Goal: Task Accomplishment & Management: Manage account settings

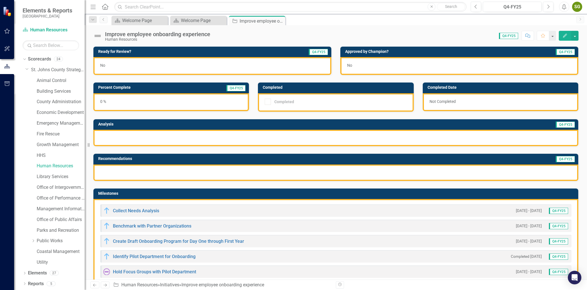
click at [339, 32] on div "Score: 0.00 Q4-FY25 Completed Comment Favorite Edit" at bounding box center [396, 36] width 366 height 10
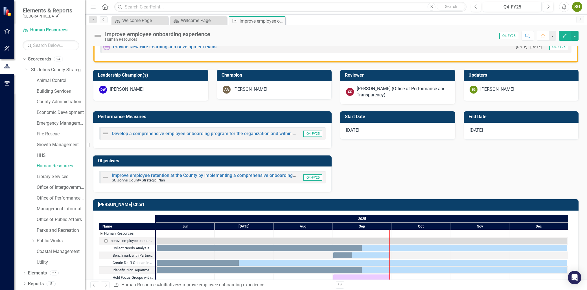
scroll to position [260, 0]
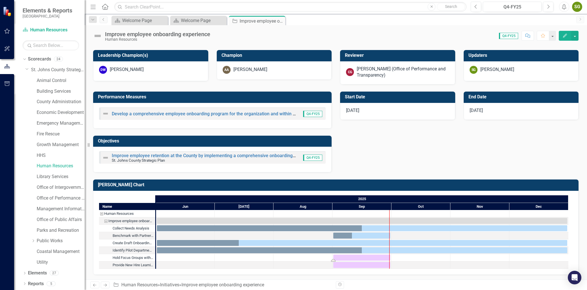
click at [374, 256] on div "Task: Start date: 2025-09-01 End date: 2025-09-30" at bounding box center [361, 257] width 57 height 6
click at [382, 173] on div "[PERSON_NAME] Chart Name Human Resources Improve employee onboarding experience…" at bounding box center [336, 223] width 494 height 102
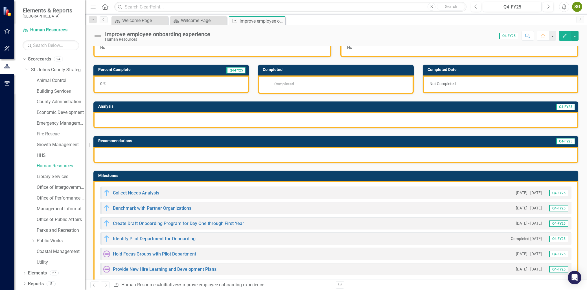
scroll to position [9, 0]
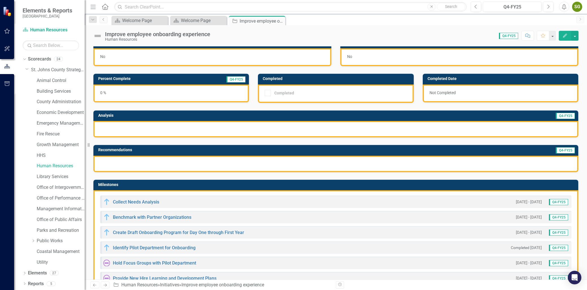
click at [220, 128] on div at bounding box center [335, 129] width 485 height 16
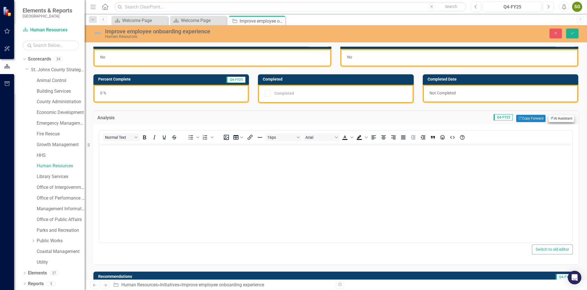
scroll to position [0, 0]
click at [561, 118] on button "ClearPoint AI AI Assistant" at bounding box center [562, 118] width 26 height 7
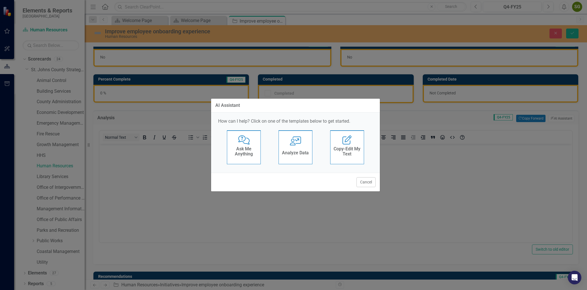
click at [299, 145] on icon "User with Chart" at bounding box center [296, 140] width 12 height 9
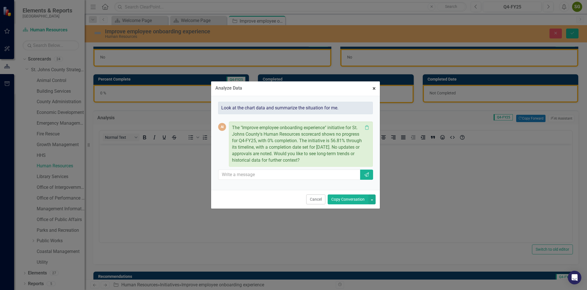
drag, startPoint x: 377, startPoint y: 87, endPoint x: 253, endPoint y: 34, distance: 134.3
click at [377, 87] on button "× Close" at bounding box center [374, 88] width 12 height 14
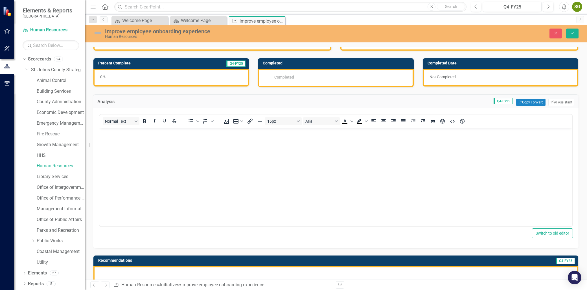
scroll to position [40, 0]
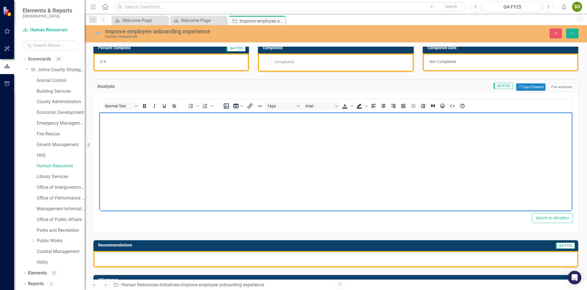
click at [160, 137] on body "Rich Text Area. Press ALT-0 for help." at bounding box center [335, 154] width 473 height 85
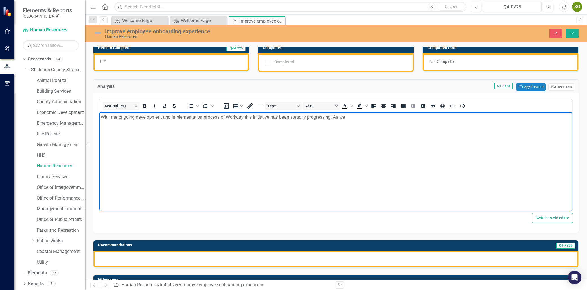
click at [217, 118] on p "With the ongoing development and implementation process of Workday this initiat…" at bounding box center [336, 117] width 470 height 7
click at [220, 118] on p "With the ongoing development and implementation process of Workday this initiat…" at bounding box center [336, 117] width 470 height 7
click at [335, 114] on p "With the ongoing development and implementation of Workday this initiative has …" at bounding box center [336, 117] width 470 height 7
click at [356, 119] on p "With the ongoing development and implementation of Workday this initiative has …" at bounding box center [336, 117] width 470 height 7
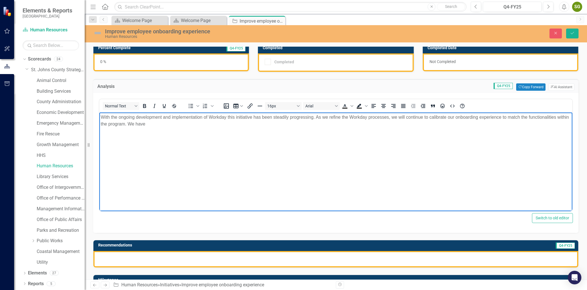
click at [173, 125] on p "With the ongoing development and implementation of Workday this initiative has …" at bounding box center [336, 121] width 470 height 14
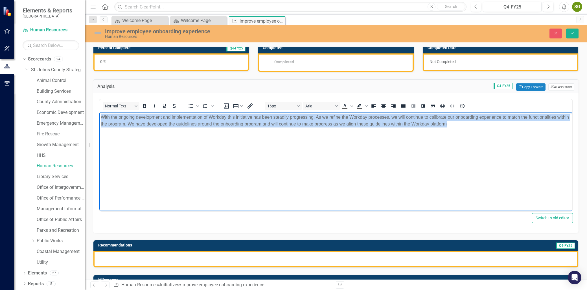
drag, startPoint x: 466, startPoint y: 126, endPoint x: 96, endPoint y: 119, distance: 369.6
click at [99, 119] on html "With the ongoing development and implementation of Workday this initiative has …" at bounding box center [335, 154] width 473 height 85
copy p "With the ongoing development and implementation of Workday this initiative has …"
click at [263, 121] on p "With the ongoing development and implementation of Workday this initiative has …" at bounding box center [336, 121] width 470 height 14
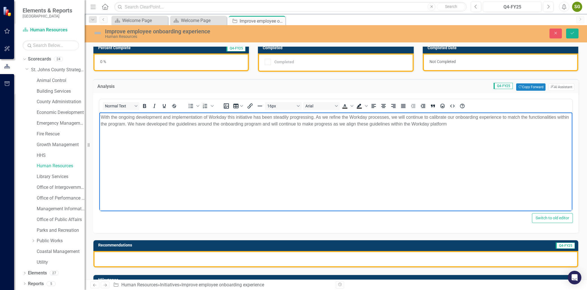
click at [329, 124] on p "With the ongoing development and implementation of Workday this initiative has …" at bounding box center [336, 121] width 470 height 14
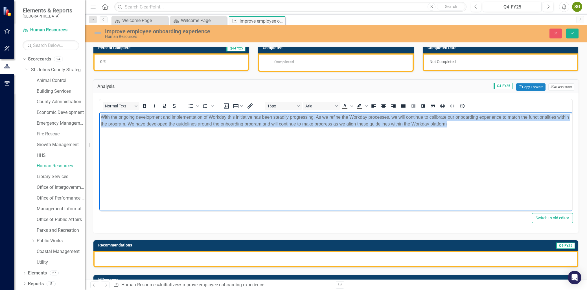
click at [329, 124] on p "With the ongoing development and implementation of Workday this initiative has …" at bounding box center [336, 121] width 470 height 14
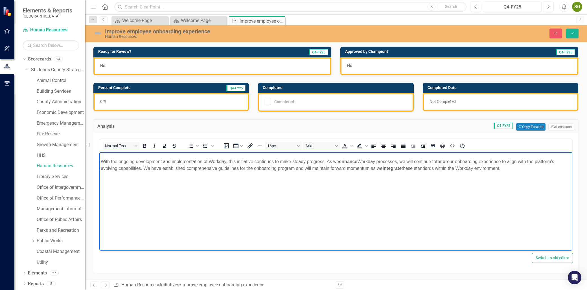
scroll to position [0, 0]
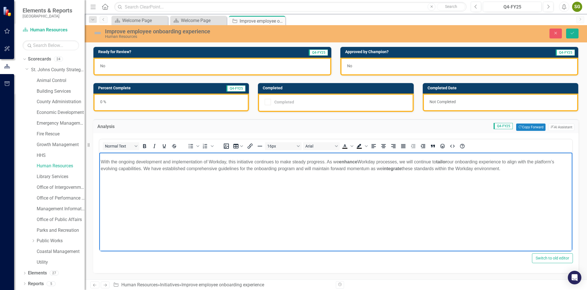
click at [99, 160] on body "With the ongoing development and implementation of Workday, this initiative con…" at bounding box center [335, 194] width 473 height 85
click at [258, 237] on html "With the ongoing development and implementation of Workday, this initiative con…" at bounding box center [335, 194] width 473 height 85
click at [104, 156] on body "With the ongoing development and implementation of Workday, this initiative con…" at bounding box center [335, 194] width 473 height 85
click at [98, 159] on div "Normal Text To open the popup, press Shift+Enter To open the popup, press Shift…" at bounding box center [336, 203] width 486 height 140
click at [102, 162] on p "With the ongoing development and implementation of Workday, this initiative con…" at bounding box center [336, 165] width 470 height 14
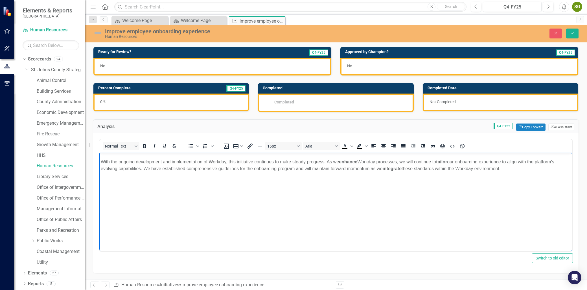
click at [295, 237] on html "With the ongoing development and implementation of Workday, this initiative con…" at bounding box center [335, 194] width 473 height 85
click at [180, 64] on div "No" at bounding box center [212, 67] width 238 height 18
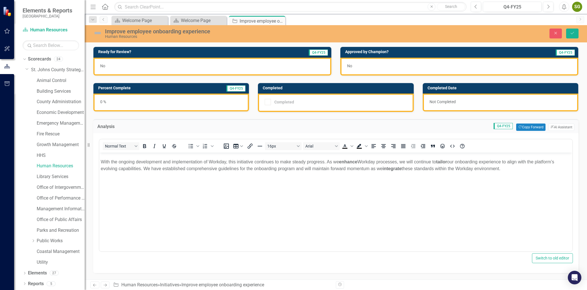
click at [180, 64] on div "No" at bounding box center [212, 67] width 238 height 18
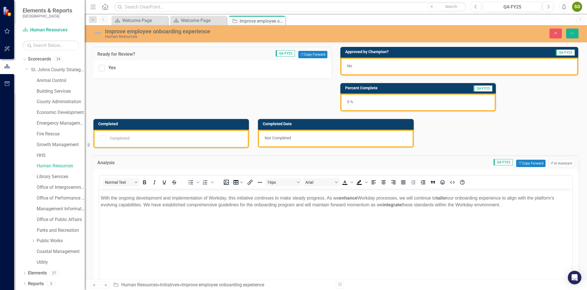
click at [98, 73] on div "Yes" at bounding box center [212, 69] width 239 height 18
click at [102, 69] on div at bounding box center [102, 68] width 6 height 6
click at [102, 69] on input "Yes" at bounding box center [101, 67] width 4 height 4
checkbox input "true"
click at [150, 106] on div "Ready for Review? Q4-FY25 Copy Forward Copy Forward Yes Approved by [PERSON_NAM…" at bounding box center [336, 273] width 494 height 467
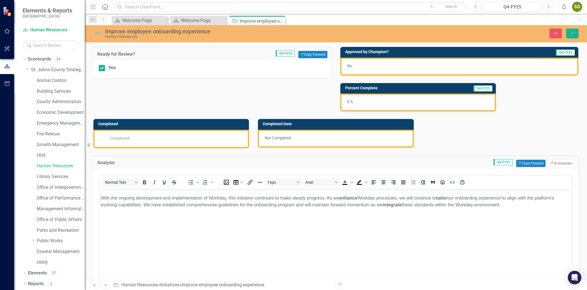
click at [261, 110] on div "Ready for Review? Q4-FY25 Copy Forward Copy Forward Yes Approved by [PERSON_NAM…" at bounding box center [336, 273] width 494 height 467
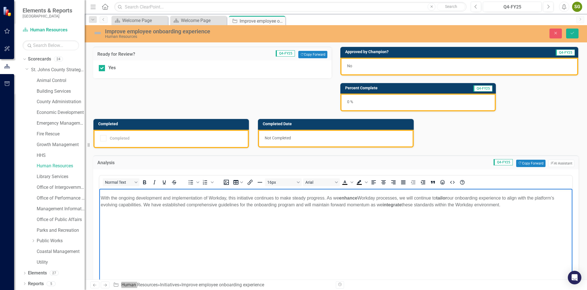
click at [226, 238] on body "With the ongoing development and implementation of Workday, this initiative con…" at bounding box center [335, 230] width 473 height 85
click at [524, 156] on div "Analysis Q4-FY25 Copy Forward Copy Forward ClearPoint AI AI Assistant" at bounding box center [336, 162] width 486 height 14
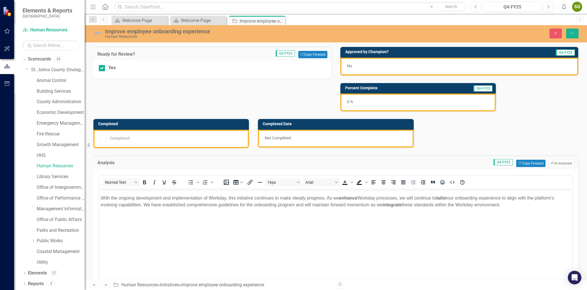
click at [525, 145] on div "Ready for Review? Q4-FY25 Copy Forward Copy Forward Yes Approved by [PERSON_NAM…" at bounding box center [336, 273] width 494 height 467
drag, startPoint x: 525, startPoint y: 145, endPoint x: 529, endPoint y: 119, distance: 25.9
click at [529, 119] on div "Ready for Review? Q4-FY25 Copy Forward Copy Forward Yes Approved by [PERSON_NAM…" at bounding box center [336, 273] width 494 height 467
drag, startPoint x: 574, startPoint y: 32, endPoint x: 571, endPoint y: 31, distance: 2.8
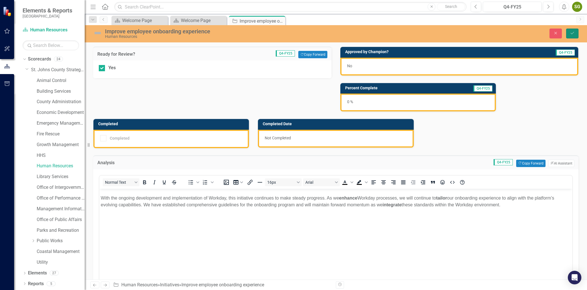
click at [573, 32] on icon "Save" at bounding box center [572, 33] width 5 height 4
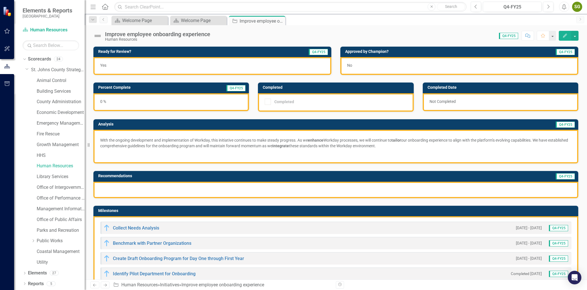
click at [172, 94] on div "0 %" at bounding box center [171, 102] width 156 height 18
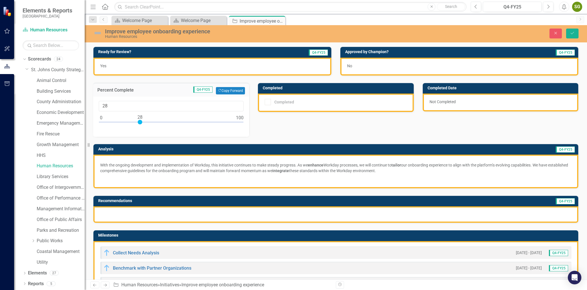
type input "26"
drag, startPoint x: 101, startPoint y: 121, endPoint x: 137, endPoint y: 121, distance: 36.7
click at [137, 121] on div at bounding box center [137, 122] width 5 height 5
click at [274, 123] on div "Ready for Review? Q4-FY25 Yes Approved by Champion? Q4-FY25 No Percent Complete…" at bounding box center [336, 213] width 494 height 347
click at [372, 226] on div "Milestones Collect Needs Analysis [DATE] - [DATE] Q4-FY25 Benchmark with Partne…" at bounding box center [336, 284] width 494 height 122
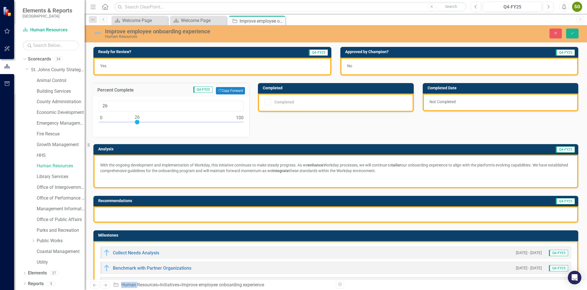
click at [372, 226] on div "Milestones Collect Needs Analysis [DATE] - [DATE] Q4-FY25 Benchmark with Partne…" at bounding box center [336, 284] width 494 height 122
drag, startPoint x: 372, startPoint y: 226, endPoint x: 398, endPoint y: 140, distance: 90.1
click at [398, 140] on div "Analysis Q4-FY25 With the ongoing development and implementation of Workday, th…" at bounding box center [336, 163] width 494 height 52
click at [569, 31] on button "Save" at bounding box center [572, 34] width 12 height 10
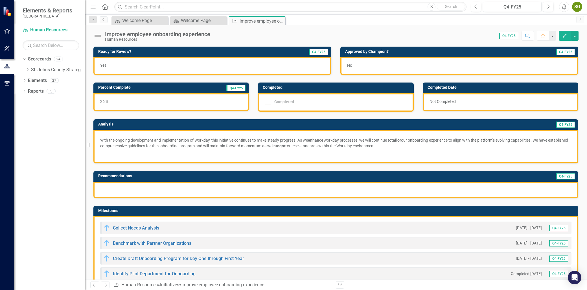
click at [401, 140] on strong "tailor" at bounding box center [397, 140] width 10 height 5
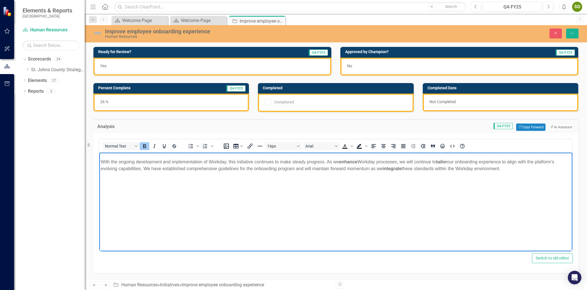
click at [403, 171] on p "With the ongoing development and implementation of Workday, this initiative con…" at bounding box center [336, 165] width 470 height 14
drag, startPoint x: 513, startPoint y: 170, endPoint x: 90, endPoint y: 151, distance: 423.1
click at [99, 152] on html "With the ongoing development and implementation of Workday, this initiative con…" at bounding box center [335, 194] width 473 height 85
click at [146, 143] on icon "Bold" at bounding box center [144, 146] width 7 height 7
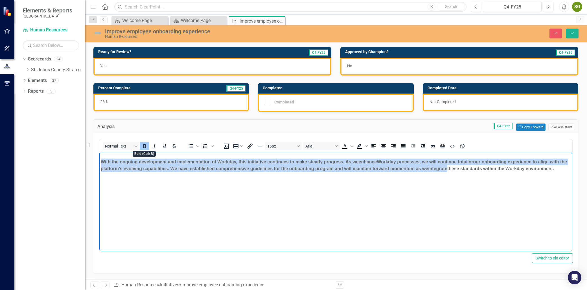
click at [146, 143] on icon "Bold" at bounding box center [144, 146] width 7 height 7
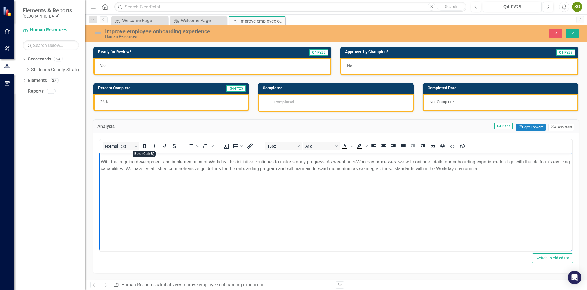
click at [282, 202] on body "With the ongoing development and implementation of Workday, this initiative con…" at bounding box center [335, 194] width 473 height 85
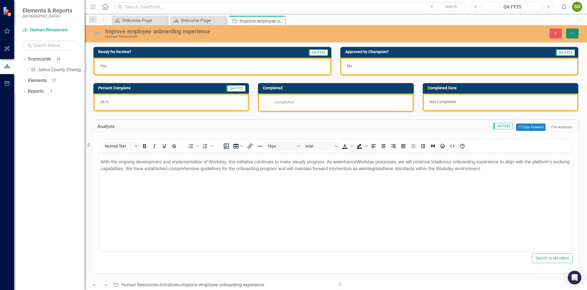
click at [569, 29] on button "Save" at bounding box center [572, 34] width 12 height 10
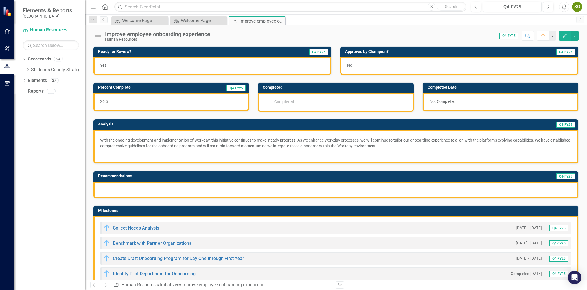
click at [179, 188] on div at bounding box center [335, 190] width 485 height 16
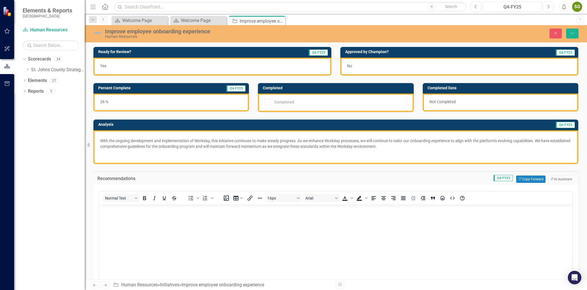
click at [126, 211] on p "Rich Text Area. Press ALT-0 for help." at bounding box center [336, 209] width 470 height 7
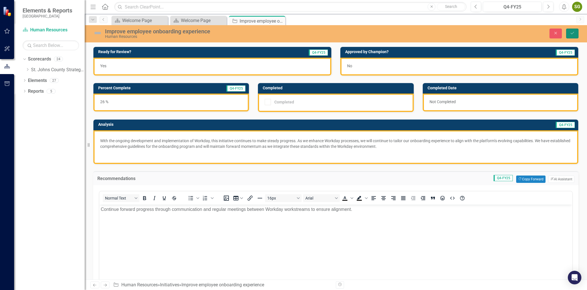
click at [571, 35] on button "Save" at bounding box center [572, 34] width 12 height 10
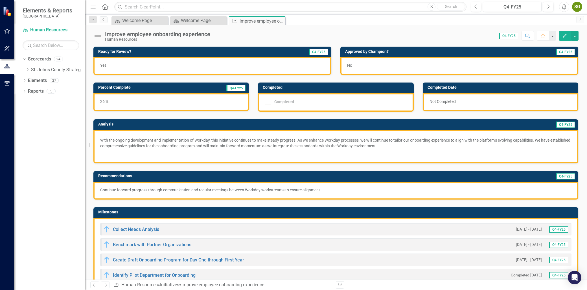
click at [431, 69] on div "No" at bounding box center [459, 66] width 238 height 18
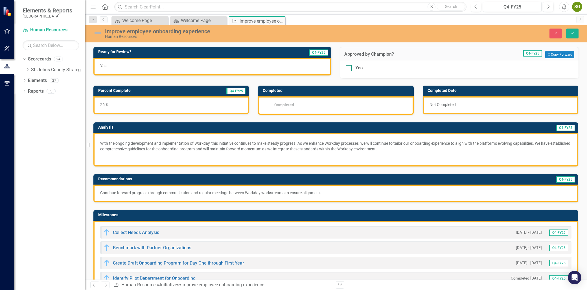
click at [349, 68] on div at bounding box center [349, 68] width 6 height 6
click at [349, 68] on input "Yes" at bounding box center [348, 67] width 4 height 4
checkbox input "true"
click at [574, 31] on icon "Save" at bounding box center [572, 33] width 5 height 4
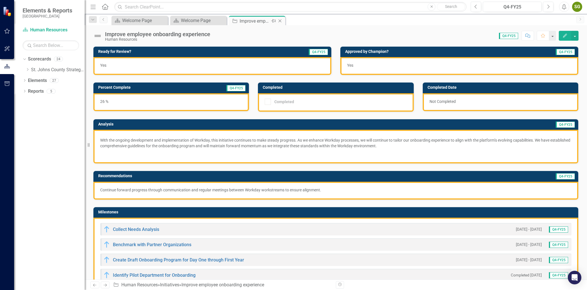
click at [281, 21] on icon "Close" at bounding box center [280, 21] width 6 height 5
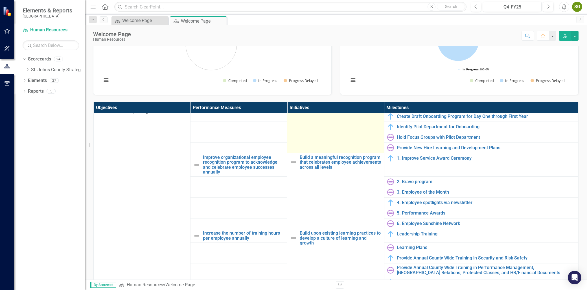
scroll to position [63, 0]
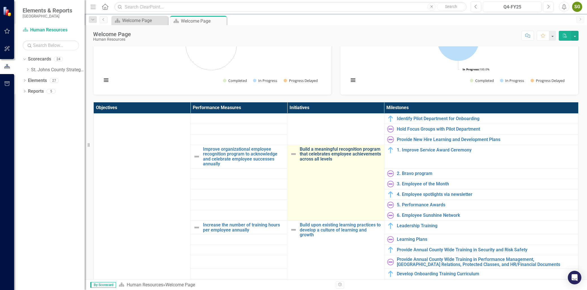
click at [337, 154] on link "Build a meaningful recognition program that celebrates employee achievements ac…" at bounding box center [340, 154] width 81 height 15
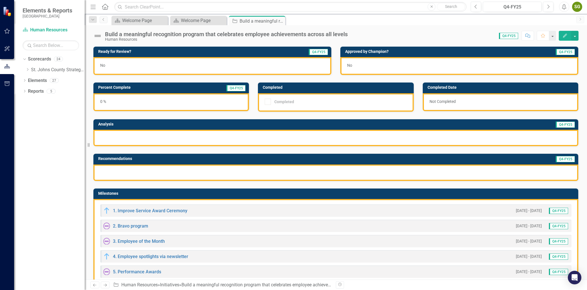
scroll to position [31, 0]
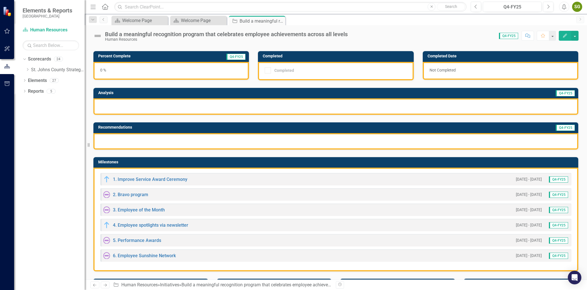
click at [231, 106] on div at bounding box center [335, 106] width 485 height 16
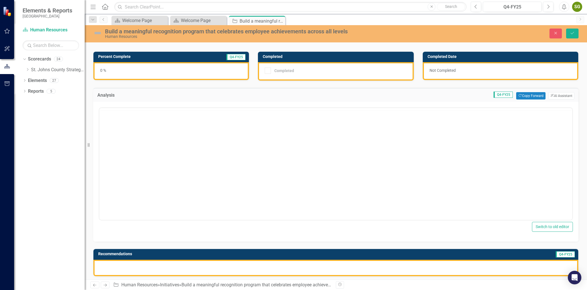
scroll to position [0, 0]
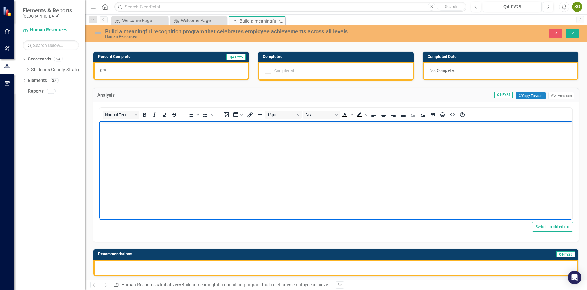
click at [126, 130] on body "Rich Text Area. Press ALT-0 for help." at bounding box center [335, 163] width 473 height 85
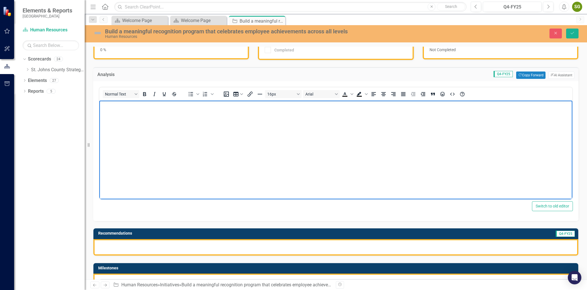
scroll to position [63, 0]
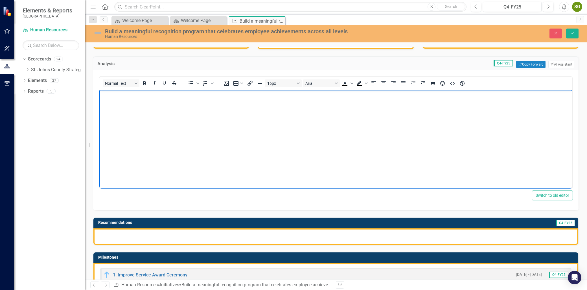
click at [136, 93] on p "Rich Text Area. Press ALT-0 for help." at bounding box center [336, 94] width 470 height 7
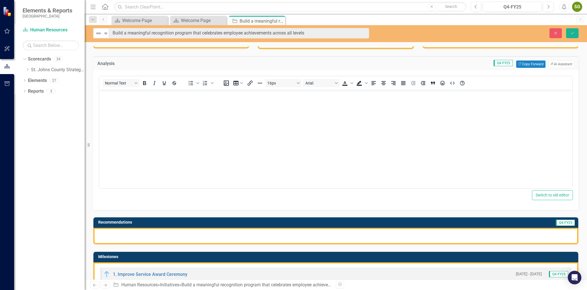
drag, startPoint x: 225, startPoint y: 121, endPoint x: 282, endPoint y: 121, distance: 57.3
click at [282, 121] on body "Rich Text Area. Press ALT-0 for help." at bounding box center [335, 131] width 473 height 85
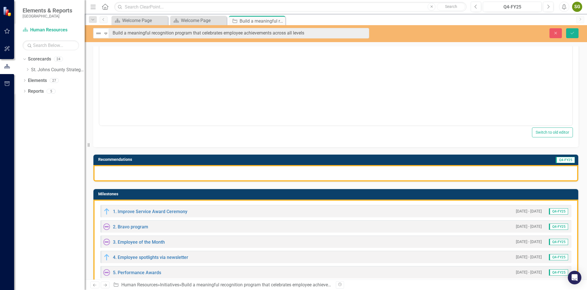
scroll to position [157, 0]
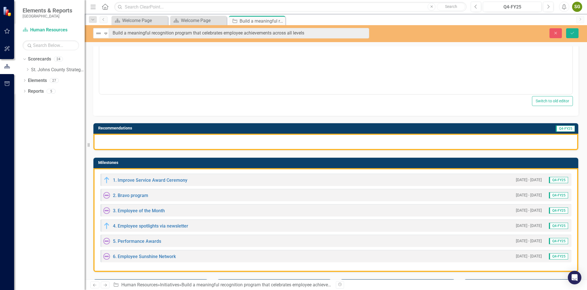
drag, startPoint x: 181, startPoint y: 256, endPoint x: 126, endPoint y: 198, distance: 80.3
click at [127, 210] on div "1. Improve Service Award Ceremony [DATE] - [DATE] Q4-FY25 2. Bravo program [DAT…" at bounding box center [335, 220] width 485 height 104
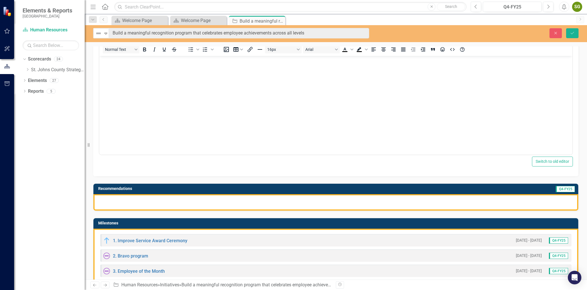
scroll to position [94, 0]
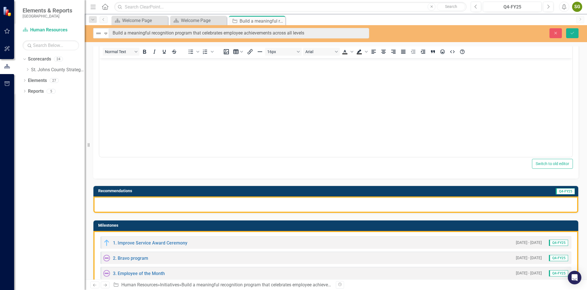
click at [146, 91] on body "Rich Text Area. Press ALT-0 for help." at bounding box center [335, 100] width 473 height 85
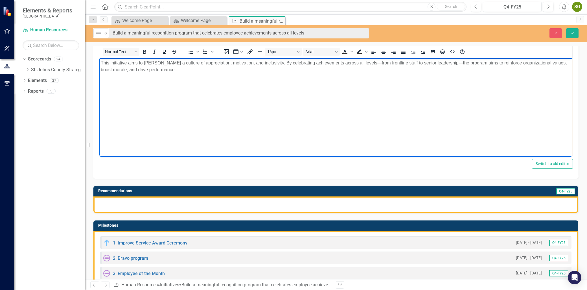
click at [356, 64] on p "This initiative aims to [PERSON_NAME] a culture of appreciation, motivation, an…" at bounding box center [336, 66] width 470 height 14
click at [433, 63] on p "This initiative aims to [PERSON_NAME] a culture of appreciation, motivation, an…" at bounding box center [336, 66] width 470 height 14
click at [418, 117] on body "This initiative aims to [PERSON_NAME] a culture of appreciation, motivation, an…" at bounding box center [335, 100] width 473 height 85
click at [466, 64] on p "This initiative aims to [PERSON_NAME] a culture of appreciation, motivation, an…" at bounding box center [336, 66] width 470 height 14
click at [159, 68] on p "This initiative aims to [PERSON_NAME] a culture of appreciation, motivation, an…" at bounding box center [336, 66] width 470 height 14
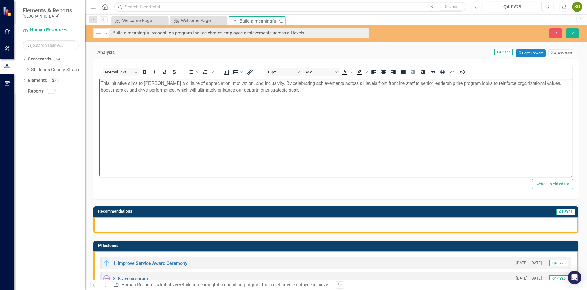
scroll to position [63, 0]
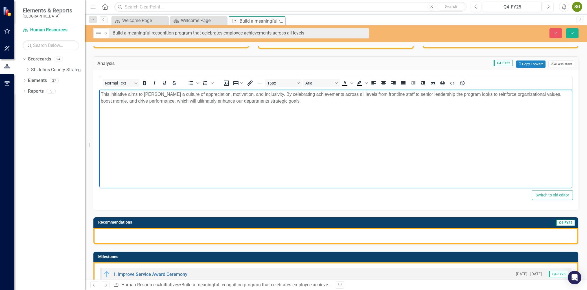
click at [278, 106] on body "This initiative aims to [PERSON_NAME] a culture of appreciation, motivation, an…" at bounding box center [335, 131] width 473 height 85
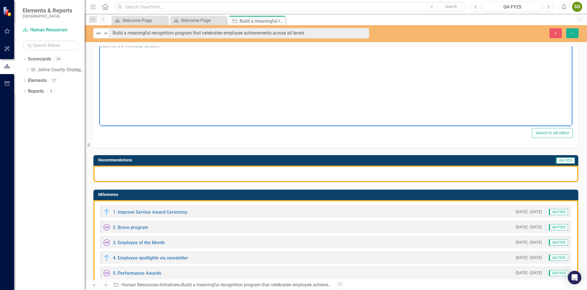
scroll to position [125, 0]
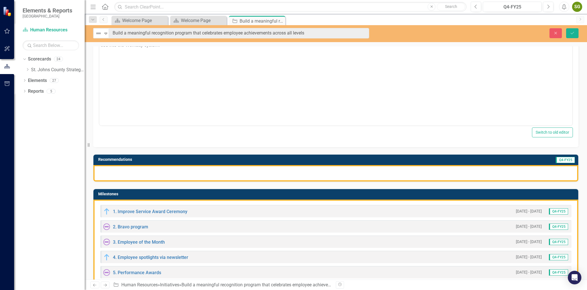
click at [196, 176] on div at bounding box center [335, 173] width 485 height 16
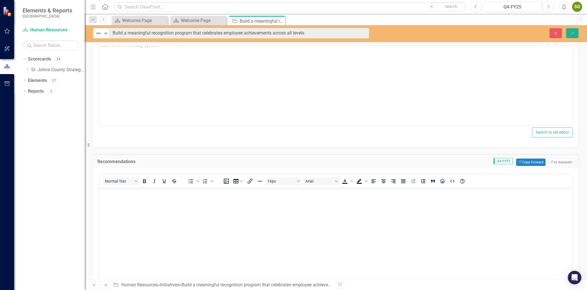
scroll to position [0, 0]
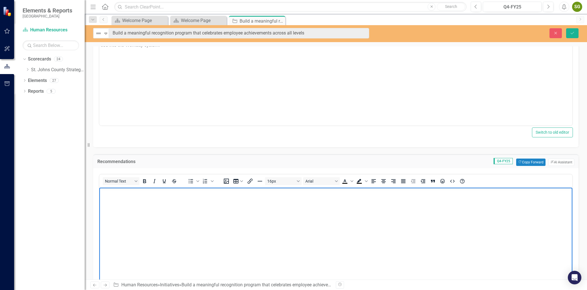
click at [128, 199] on body "Rich Text Area. Press ALT-0 for help." at bounding box center [335, 229] width 473 height 85
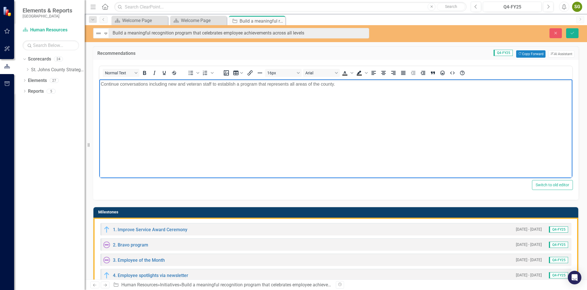
scroll to position [219, 0]
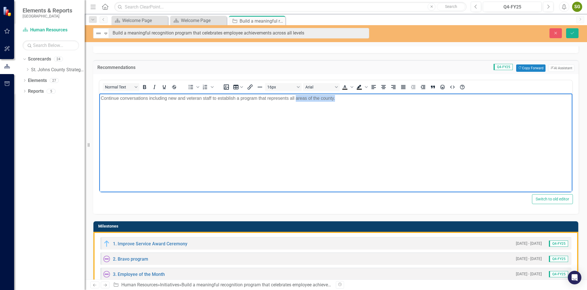
drag, startPoint x: 335, startPoint y: 99, endPoint x: 394, endPoint y: 185, distance: 104.8
click at [295, 93] on body "Continue conversations including new and veteran staff to establish a program t…" at bounding box center [335, 135] width 473 height 85
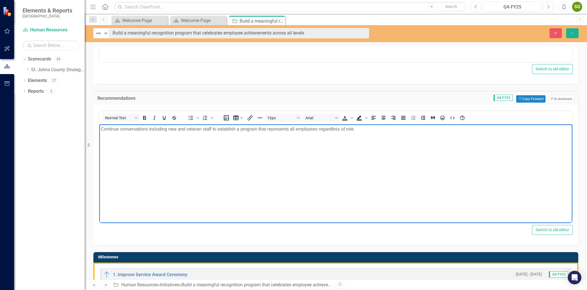
scroll to position [188, 0]
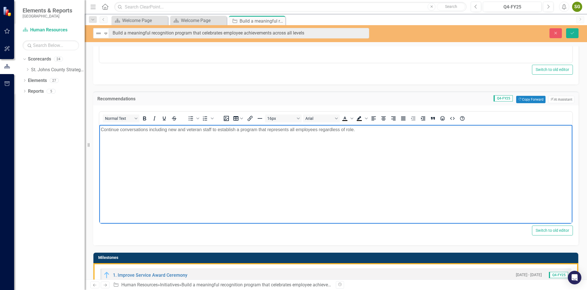
click at [289, 131] on p "Continue conversations including new and veteran staff to establish a program t…" at bounding box center [336, 129] width 470 height 7
click at [451, 193] on body "Continue conversations including new and veteran staff to establish a program t…" at bounding box center [335, 167] width 473 height 85
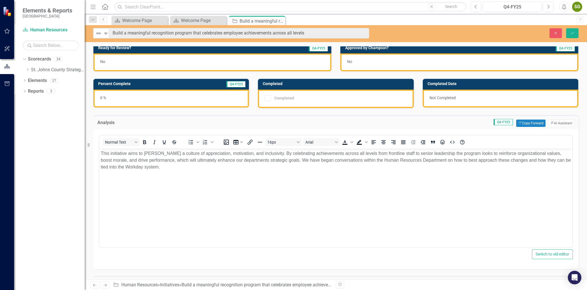
scroll to position [0, 0]
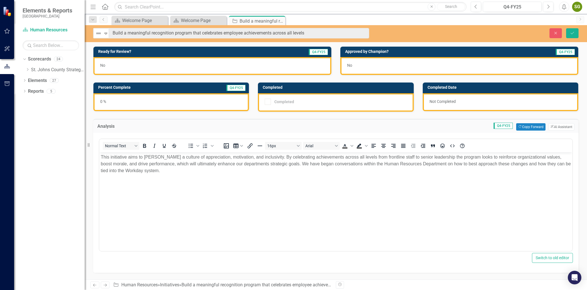
click at [124, 101] on div "0 %" at bounding box center [171, 102] width 156 height 18
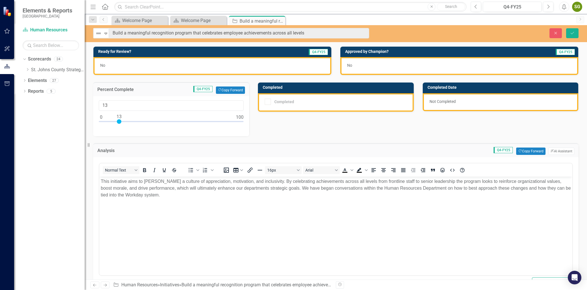
type input "12"
drag, startPoint x: 102, startPoint y: 120, endPoint x: 119, endPoint y: 126, distance: 18.2
click at [119, 126] on div "12" at bounding box center [171, 116] width 156 height 40
click at [172, 66] on div "No" at bounding box center [212, 66] width 238 height 18
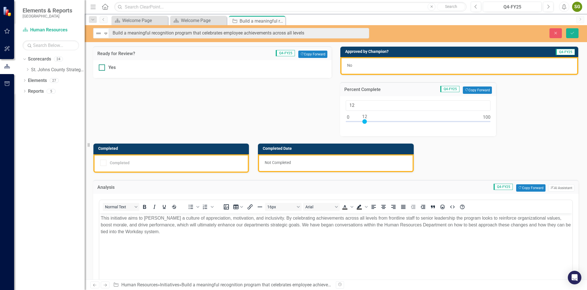
click at [107, 67] on div "Yes" at bounding box center [212, 67] width 227 height 6
click at [102, 67] on input "Yes" at bounding box center [101, 66] width 4 height 4
checkbox input "true"
click at [414, 69] on div "No" at bounding box center [459, 66] width 238 height 18
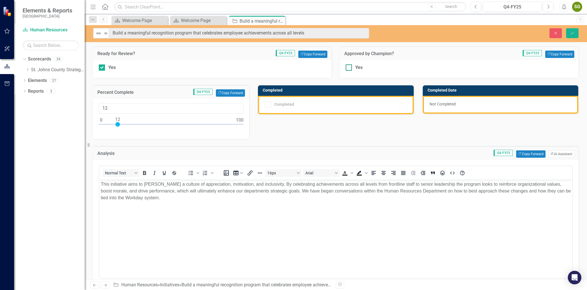
click at [351, 70] on div "Yes" at bounding box center [459, 67] width 227 height 6
click at [350, 68] on input "Yes" at bounding box center [348, 66] width 4 height 4
checkbox input "true"
click at [571, 32] on icon "Save" at bounding box center [572, 33] width 5 height 4
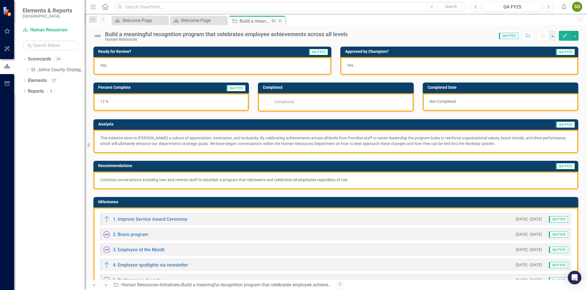
click at [278, 20] on icon "Close" at bounding box center [280, 21] width 6 height 5
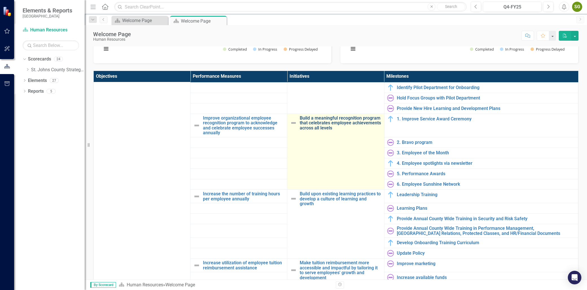
scroll to position [63, 0]
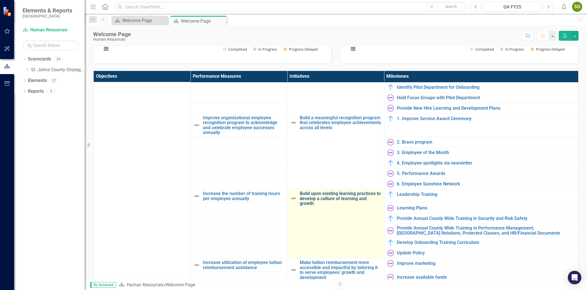
click at [335, 202] on link "Build upon existing learning practices to develop a culture of learning and gro…" at bounding box center [340, 198] width 81 height 15
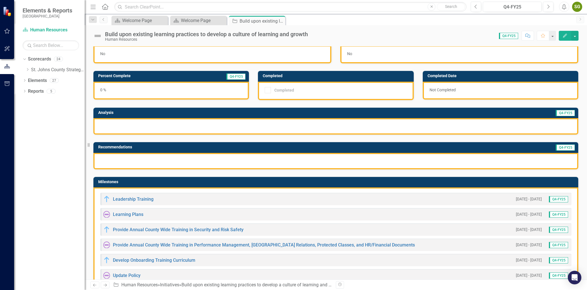
scroll to position [31, 0]
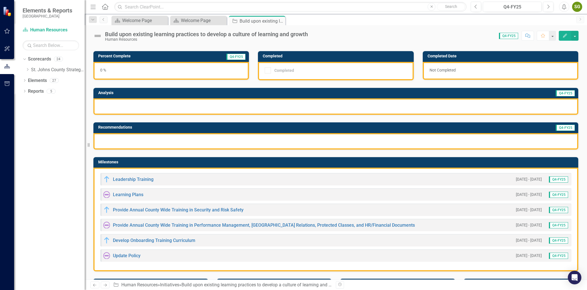
click at [128, 63] on div "0 %" at bounding box center [171, 71] width 156 height 18
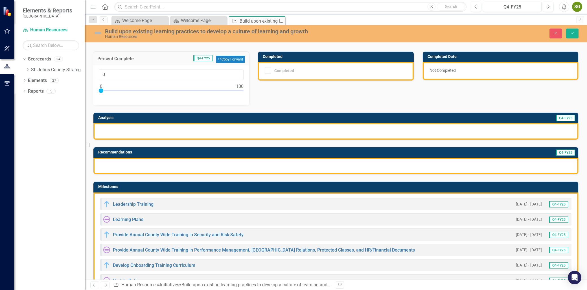
click at [101, 88] on div at bounding box center [171, 91] width 145 height 7
type input "17"
drag, startPoint x: 101, startPoint y: 89, endPoint x: 125, endPoint y: 95, distance: 24.2
click at [125, 95] on div "17" at bounding box center [171, 85] width 156 height 40
click at [323, 88] on div "Ready for Review? Q4-FY25 No Approved by Champion? Q4-FY25 No Percent Complete …" at bounding box center [336, 172] width 494 height 329
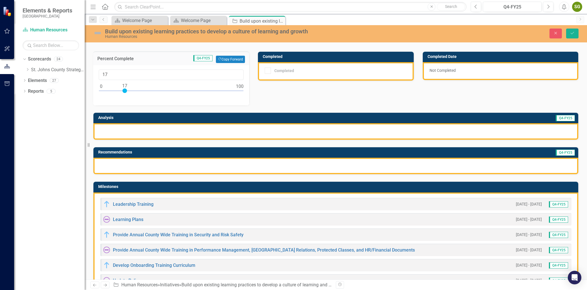
click at [412, 94] on div "Ready for Review? Q4-FY25 No Approved by Champion? Q4-FY25 No Percent Complete …" at bounding box center [336, 172] width 494 height 329
click at [572, 35] on button "Save" at bounding box center [572, 34] width 12 height 10
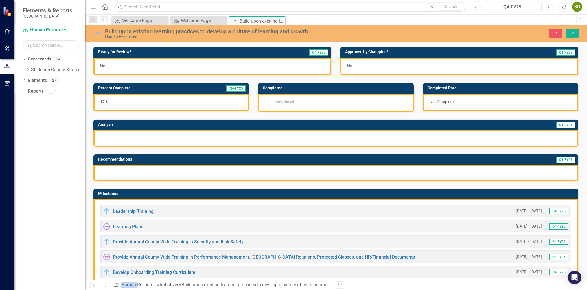
click at [113, 132] on div at bounding box center [335, 138] width 485 height 16
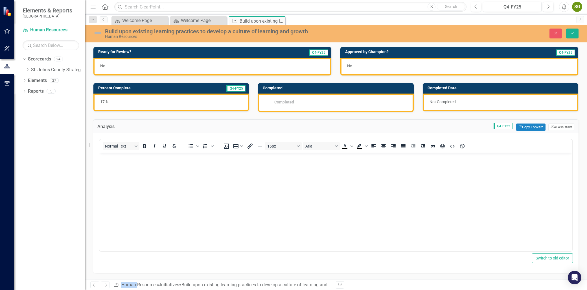
scroll to position [0, 0]
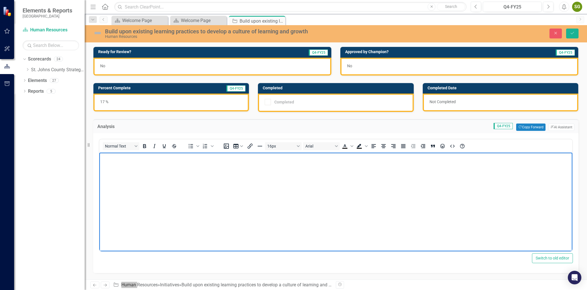
drag, startPoint x: 213, startPoint y: 284, endPoint x: 120, endPoint y: 161, distance: 154.3
click at [120, 161] on body "Rich Text Area. Press ALT-0 for help." at bounding box center [335, 194] width 473 height 85
drag, startPoint x: 313, startPoint y: 162, endPoint x: 188, endPoint y: 161, distance: 124.5
click at [188, 161] on body "This initiative focuses on employee training to support integration for new emp…" at bounding box center [335, 194] width 473 height 85
click at [213, 155] on p "This initiative focuses on employee training and" at bounding box center [336, 157] width 470 height 7
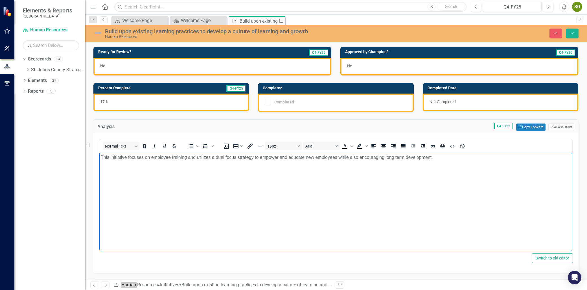
click at [456, 154] on p "This initiative focuses on employee training and utilizes a dual focus strategy…" at bounding box center [336, 157] width 470 height 7
click at [454, 157] on p "This initiative focuses on employee training and utilizes a dual focus strategy…" at bounding box center [336, 157] width 470 height 7
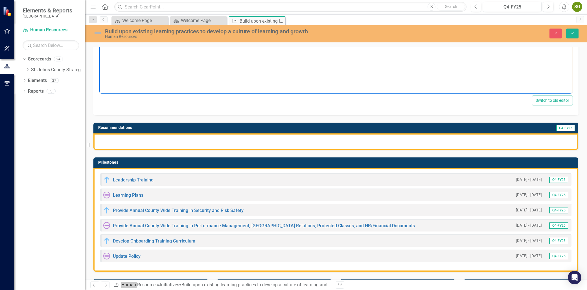
scroll to position [188, 0]
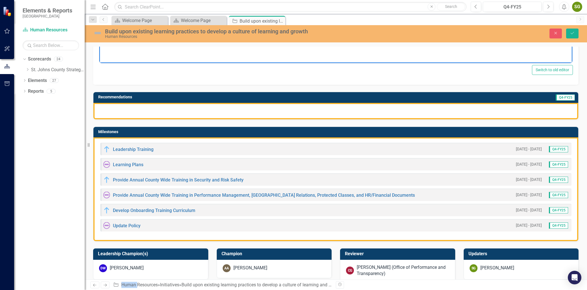
click at [169, 107] on div at bounding box center [335, 111] width 485 height 16
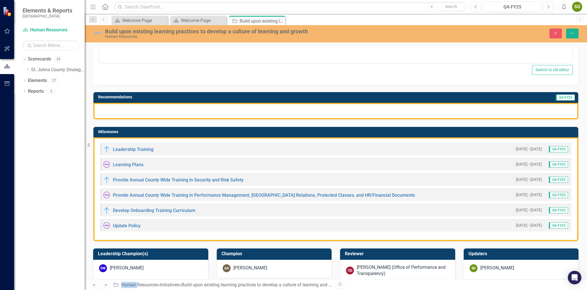
click at [169, 107] on div at bounding box center [335, 111] width 485 height 16
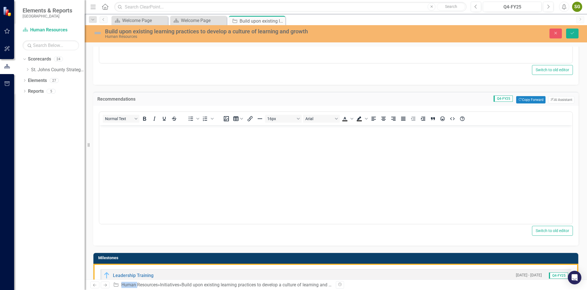
scroll to position [0, 0]
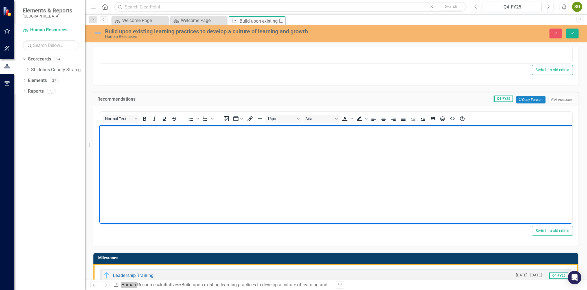
click at [138, 147] on body "Rich Text Area. Press ALT-0 for help." at bounding box center [335, 167] width 473 height 85
click at [258, 133] on body "Refine the curriculum list. Organize these trainings into categories and" at bounding box center [335, 167] width 473 height 85
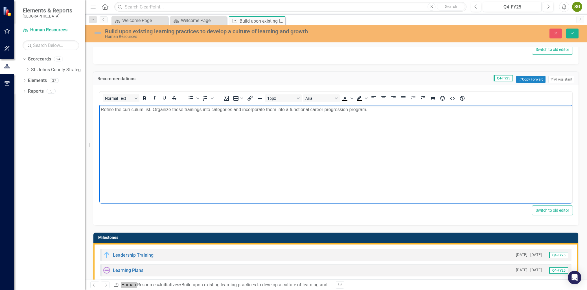
scroll to position [219, 0]
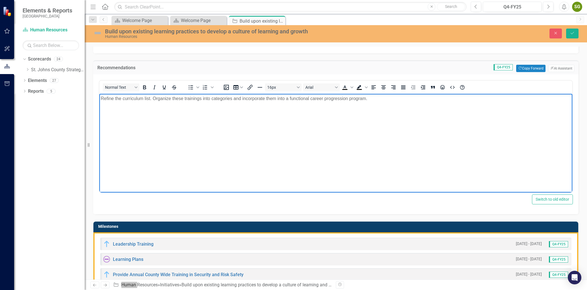
click at [150, 101] on p "Refine the curriculum list. Organize these trainings into categories and incorp…" at bounding box center [336, 98] width 470 height 7
click at [157, 99] on p "Refine the curriculum list. Organize these trainings into categories and incorp…" at bounding box center [336, 98] width 470 height 7
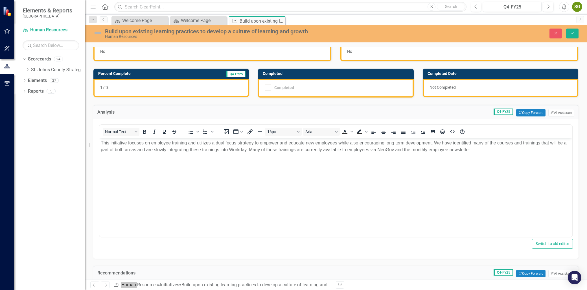
scroll to position [0, 0]
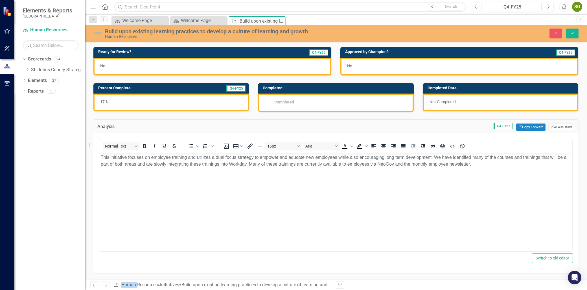
click at [173, 67] on div "No" at bounding box center [212, 67] width 238 height 18
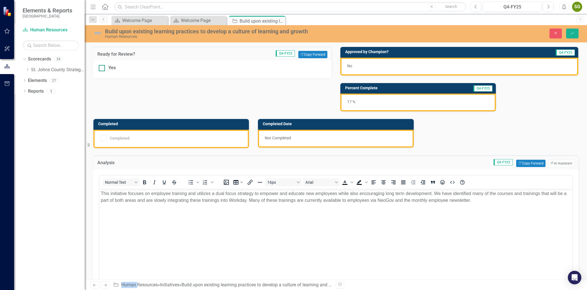
click at [102, 66] on input "Yes" at bounding box center [101, 67] width 4 height 4
checkbox input "true"
click at [363, 68] on div "No" at bounding box center [459, 67] width 238 height 18
click at [363, 67] on div "No" at bounding box center [459, 67] width 238 height 18
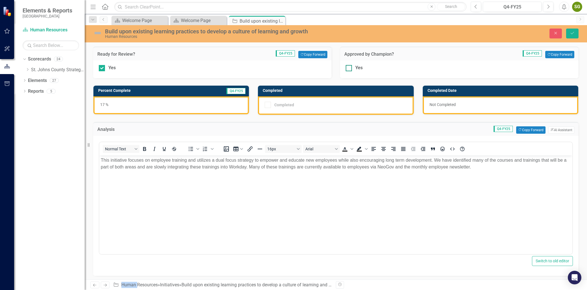
drag, startPoint x: 345, startPoint y: 72, endPoint x: 347, endPoint y: 69, distance: 3.4
click at [345, 71] on div "Yes" at bounding box center [459, 69] width 239 height 18
click at [348, 69] on div at bounding box center [349, 68] width 6 height 6
click at [348, 69] on input "Yes" at bounding box center [348, 67] width 4 height 4
checkbox input "true"
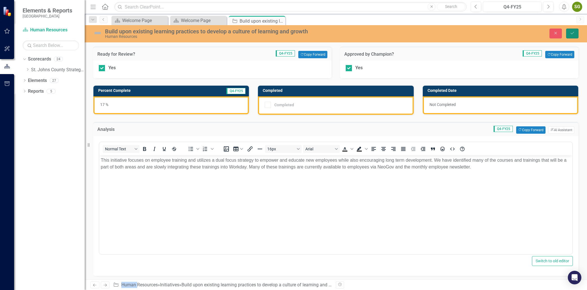
click at [574, 33] on icon "Save" at bounding box center [572, 33] width 5 height 4
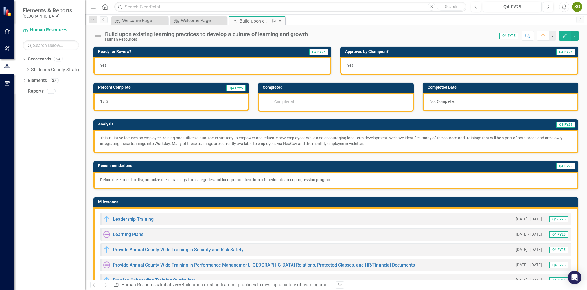
click at [281, 21] on icon "Close" at bounding box center [280, 21] width 6 height 5
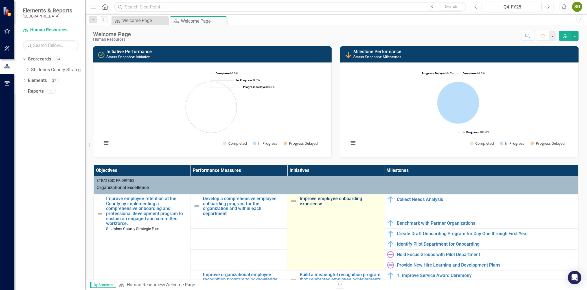
click at [329, 204] on link "Improve employee onboarding experience" at bounding box center [340, 201] width 81 height 10
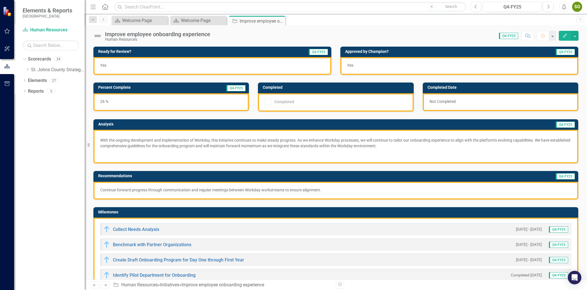
click at [95, 35] on img at bounding box center [97, 35] width 9 height 9
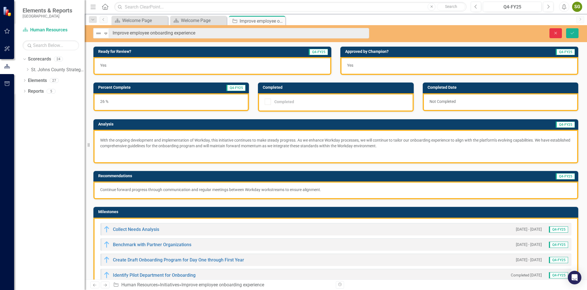
click at [555, 29] on button "Close" at bounding box center [556, 33] width 12 height 10
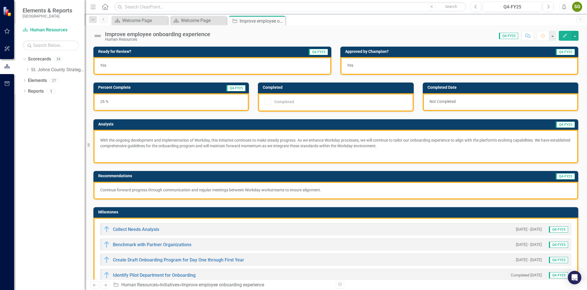
click at [566, 33] on button "Edit" at bounding box center [565, 36] width 12 height 10
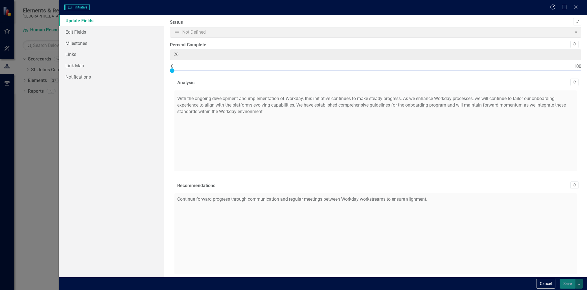
checkbox input "true"
click at [225, 34] on span "Not Defined Expand" at bounding box center [376, 32] width 412 height 10
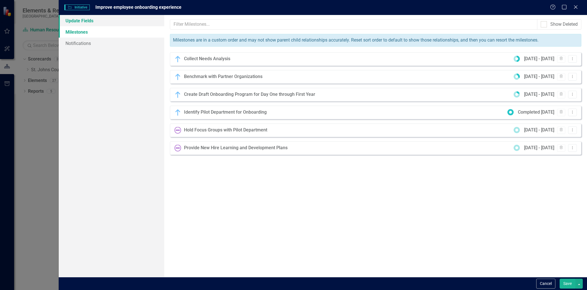
click at [120, 18] on link "Update Fields" at bounding box center [112, 20] width 106 height 11
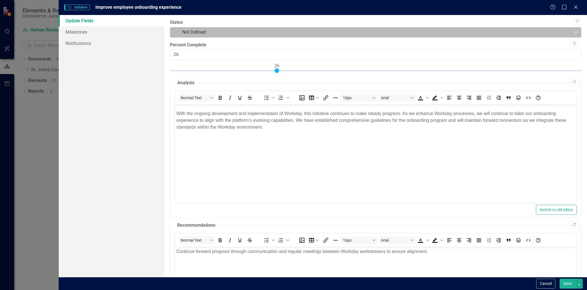
click at [211, 34] on div at bounding box center [371, 33] width 394 height 8
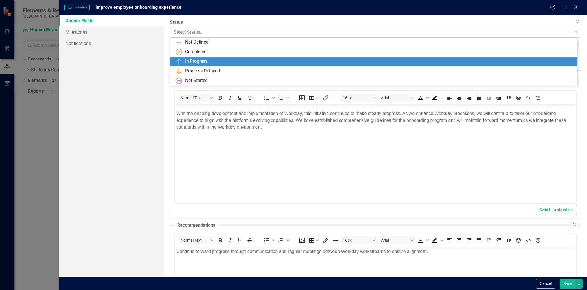
click at [199, 58] on div "In Progress" at bounding box center [196, 61] width 22 height 6
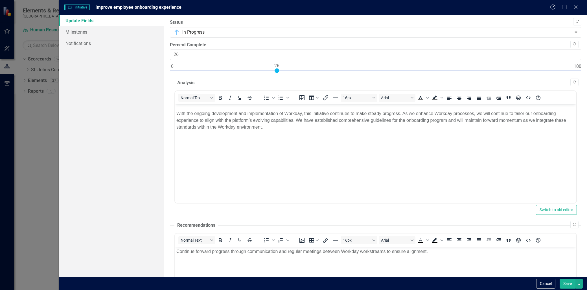
click at [566, 283] on button "Save" at bounding box center [568, 283] width 16 height 10
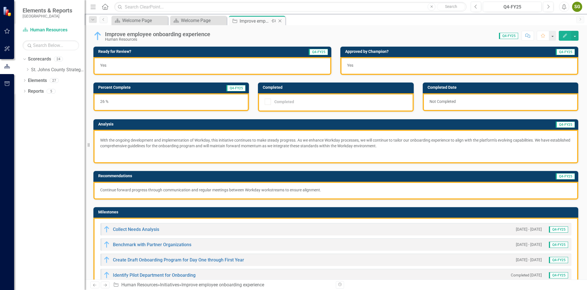
click at [280, 21] on icon "Close" at bounding box center [280, 21] width 6 height 5
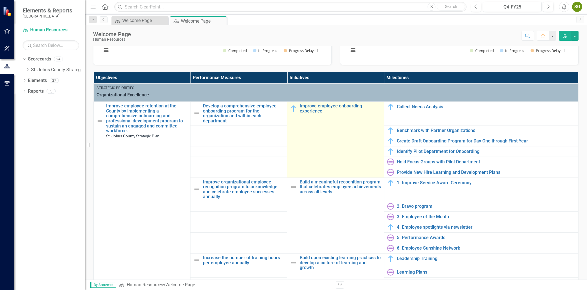
scroll to position [94, 0]
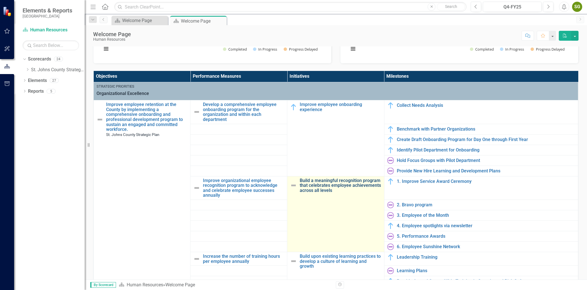
click at [311, 185] on link "Build a meaningful recognition program that celebrates employee achievements ac…" at bounding box center [340, 185] width 81 height 15
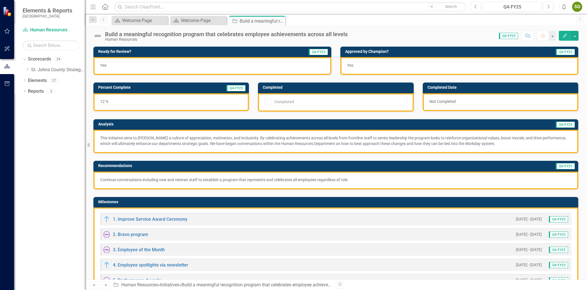
click at [569, 35] on button "Edit" at bounding box center [565, 36] width 12 height 10
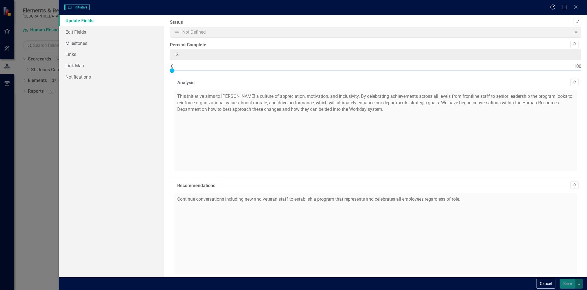
checkbox input "true"
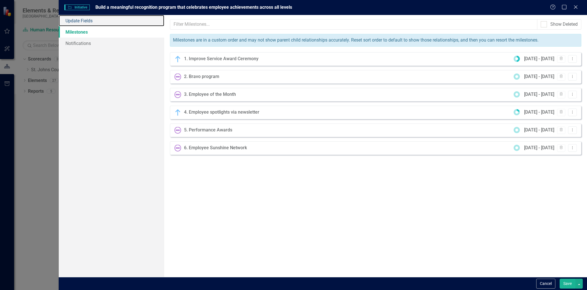
drag, startPoint x: 77, startPoint y: 20, endPoint x: 192, endPoint y: 33, distance: 116.2
click at [77, 20] on link "Update Fields" at bounding box center [112, 20] width 106 height 11
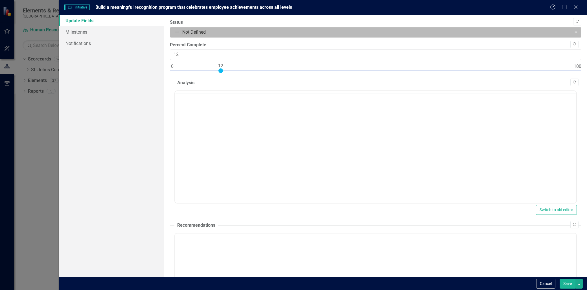
click at [193, 34] on div at bounding box center [371, 33] width 394 height 8
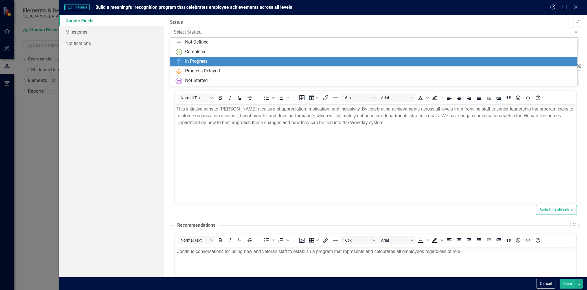
click at [200, 58] on div "In Progress" at bounding box center [196, 61] width 22 height 6
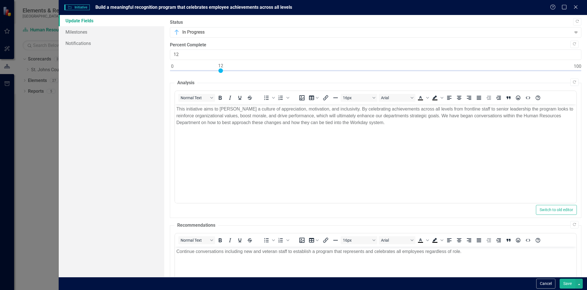
click at [568, 284] on button "Save" at bounding box center [568, 283] width 16 height 10
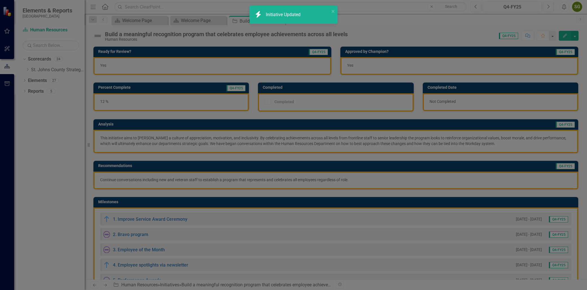
scroll to position [129, 0]
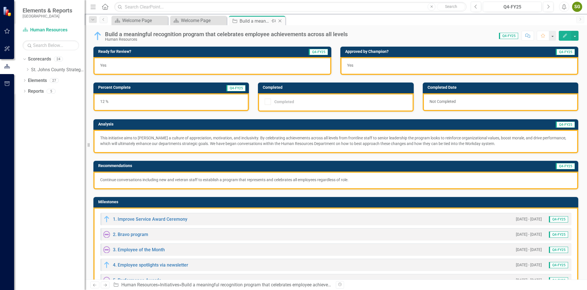
click at [281, 19] on icon "Close" at bounding box center [280, 21] width 6 height 5
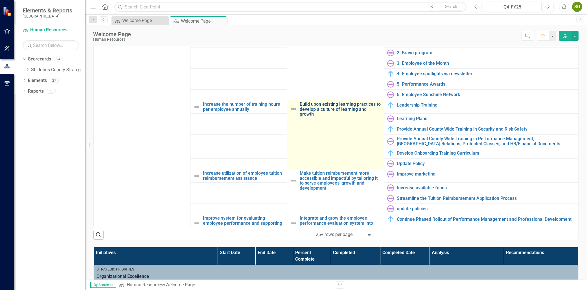
scroll to position [94, 0]
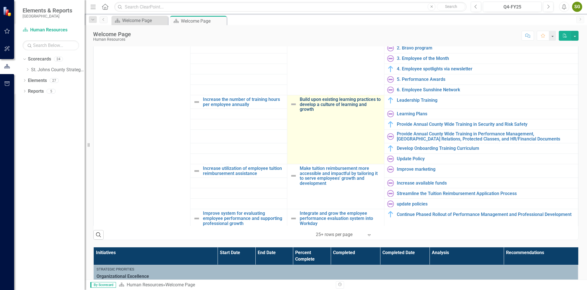
click at [324, 105] on link "Build upon existing learning practices to develop a culture of learning and gro…" at bounding box center [340, 104] width 81 height 15
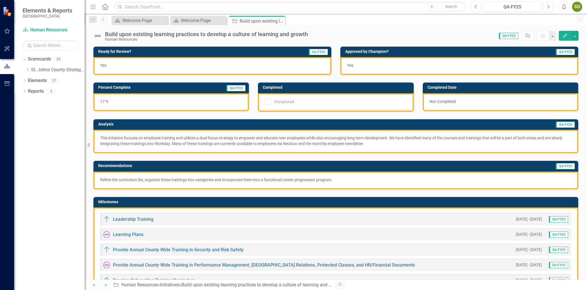
click at [565, 38] on button "Edit" at bounding box center [565, 36] width 12 height 10
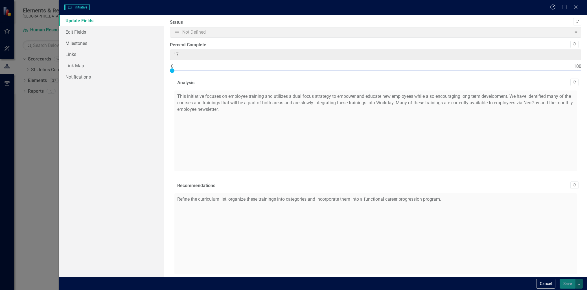
checkbox input "true"
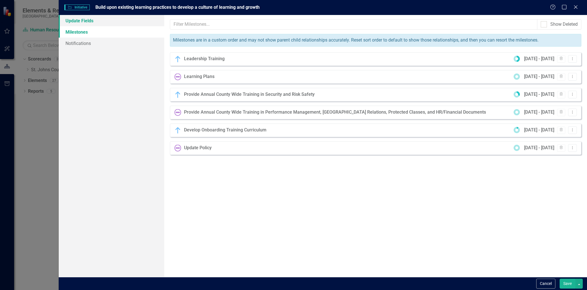
click at [103, 18] on link "Update Fields" at bounding box center [112, 20] width 106 height 11
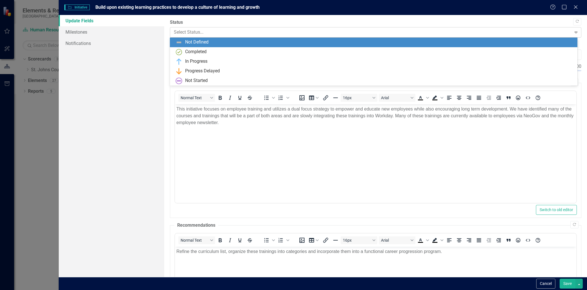
click at [200, 33] on div at bounding box center [371, 33] width 394 height 8
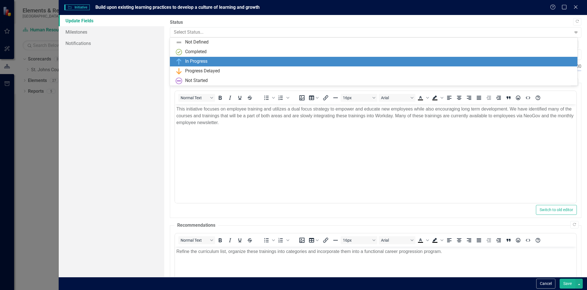
click at [206, 63] on div "In Progress" at bounding box center [196, 61] width 22 height 6
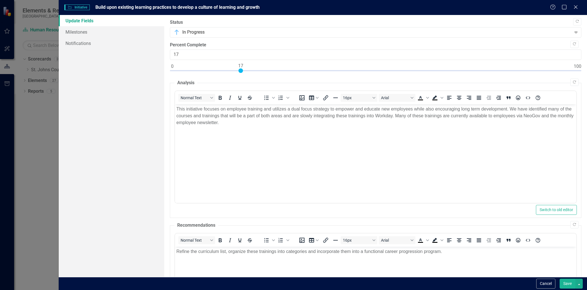
click at [569, 282] on button "Save" at bounding box center [568, 283] width 16 height 10
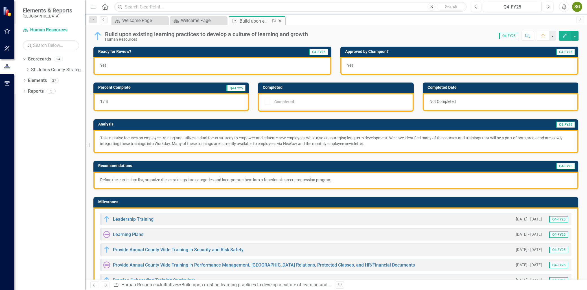
click at [280, 20] on icon "Close" at bounding box center [280, 21] width 6 height 5
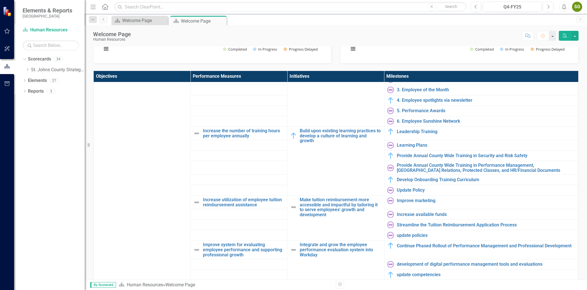
scroll to position [219, 0]
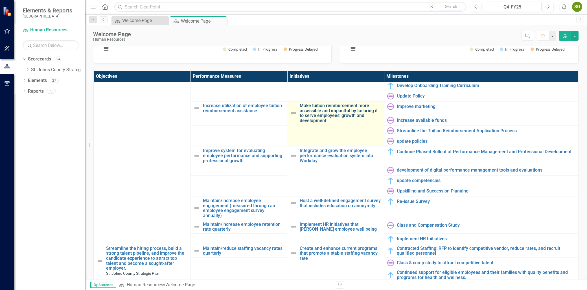
click at [321, 107] on link "Make tuition reimbursement more accessible and impactful by tailoring it to ser…" at bounding box center [340, 113] width 81 height 20
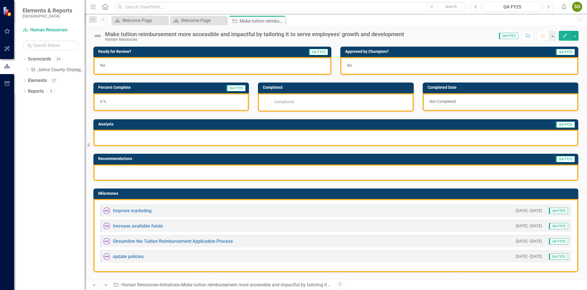
click at [169, 136] on div at bounding box center [335, 138] width 485 height 16
click at [170, 135] on div at bounding box center [335, 138] width 485 height 16
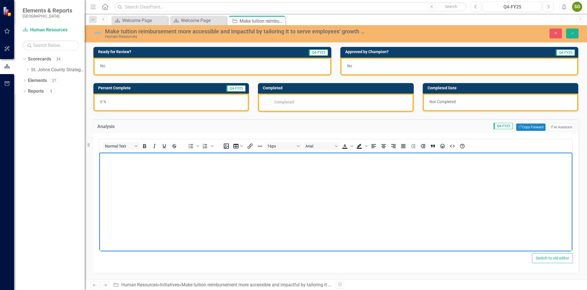
click at [163, 165] on body "Rich Text Area. Press ALT-0 for help." at bounding box center [335, 194] width 473 height 85
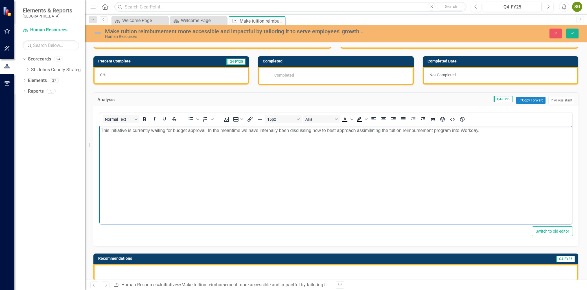
scroll to position [63, 0]
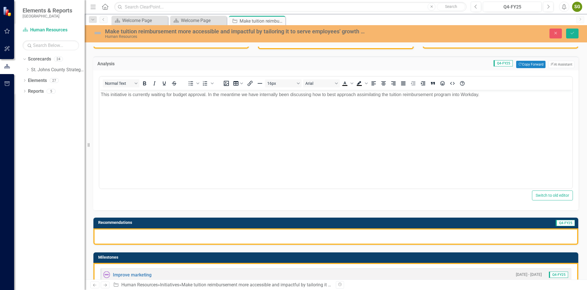
click at [145, 229] on div at bounding box center [335, 236] width 485 height 16
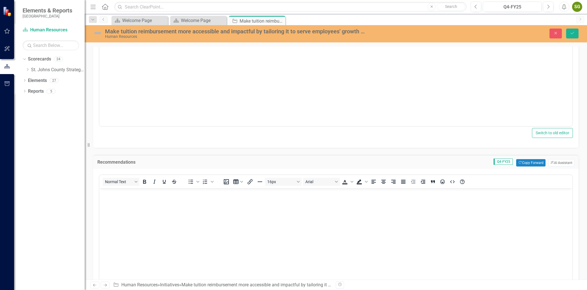
scroll to position [125, 0]
click at [138, 222] on body "Rich Text Area. Press ALT-0 for help." at bounding box center [335, 230] width 473 height 85
click at [364, 148] on div "Recommendations Q4-FY25 Copy Forward Copy Forward ClearPoint AI AI Assistant No…" at bounding box center [336, 227] width 494 height 161
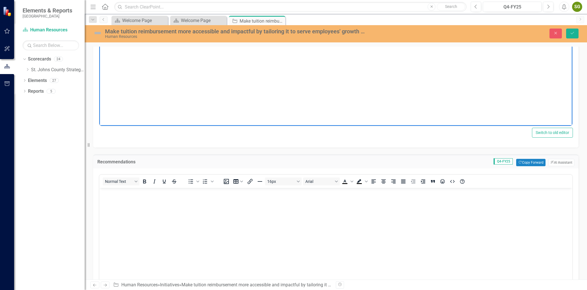
scroll to position [0, 0]
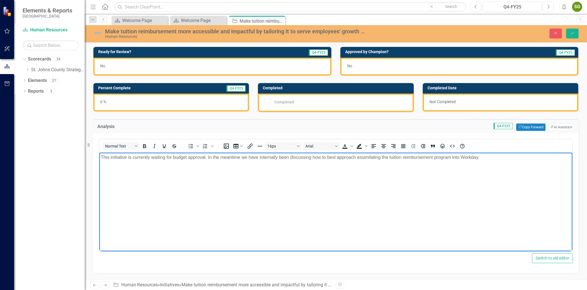
click at [368, 152] on html "This initiative is currently waiting for budget approval. In the meantime we ha…" at bounding box center [335, 194] width 473 height 85
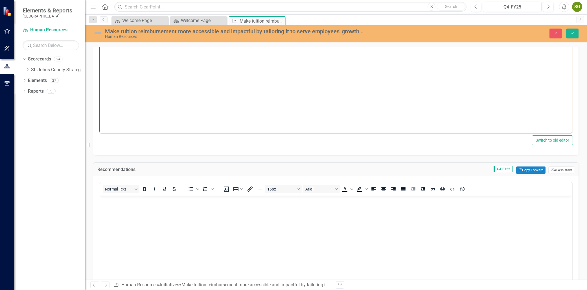
scroll to position [188, 0]
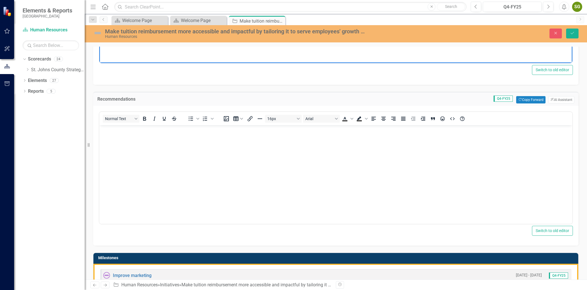
click at [141, 163] on body "Rich Text Area. Press ALT-0 for help." at bounding box center [335, 167] width 473 height 85
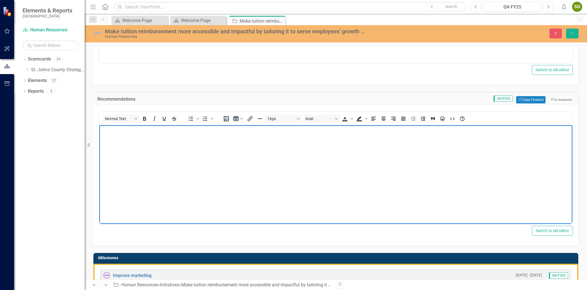
click at [141, 163] on body "Rich Text Area. Press ALT-0 for help." at bounding box center [335, 167] width 473 height 85
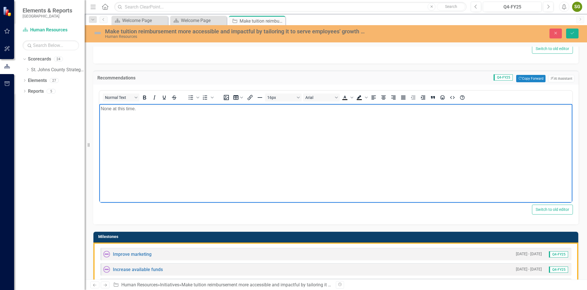
scroll to position [0, 0]
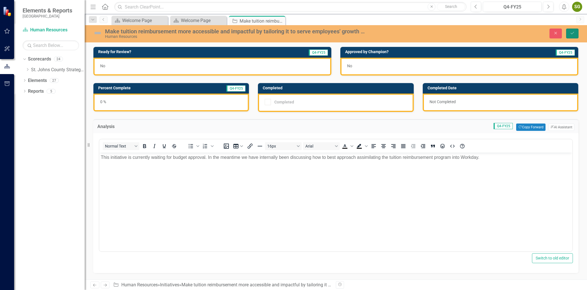
click at [570, 35] on icon "Save" at bounding box center [572, 33] width 5 height 4
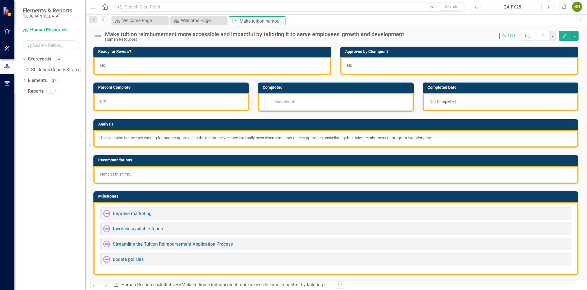
click at [568, 35] on button "Edit" at bounding box center [565, 36] width 12 height 10
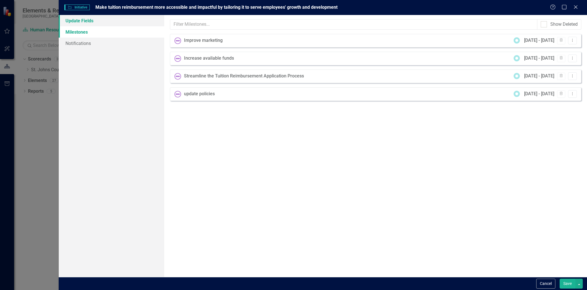
click at [84, 16] on link "Update Fields" at bounding box center [112, 20] width 106 height 11
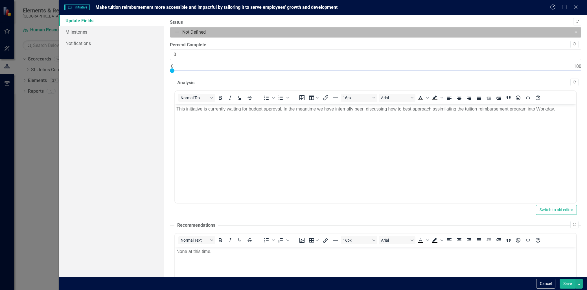
click at [204, 33] on div at bounding box center [371, 33] width 394 height 8
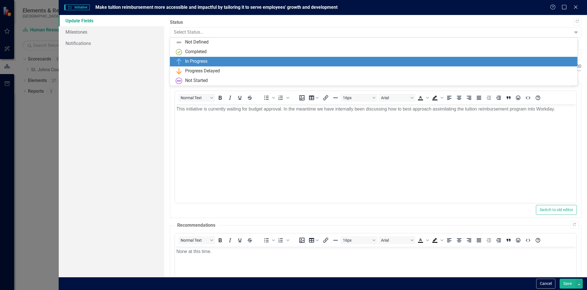
click at [200, 59] on div "In Progress" at bounding box center [196, 61] width 22 height 6
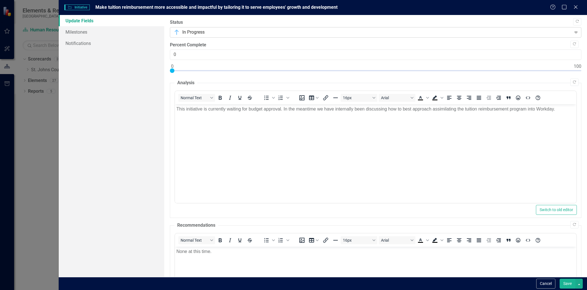
click at [203, 30] on div at bounding box center [371, 33] width 394 height 8
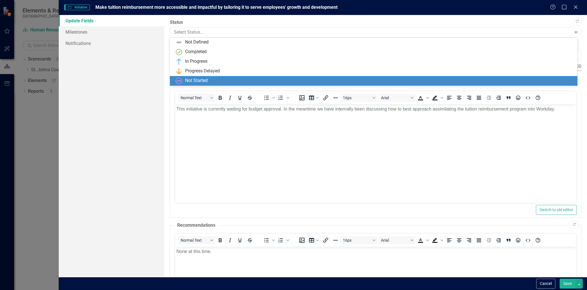
click at [203, 78] on div "Not Started" at bounding box center [196, 80] width 23 height 6
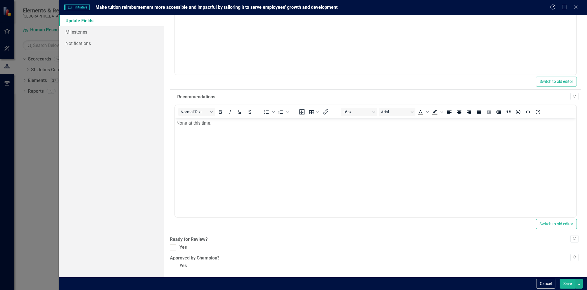
scroll to position [129, 0]
click at [171, 252] on div "Copy Forward Status option Not Started, selected. Not Started Expand Copy Forwa…" at bounding box center [376, 79] width 412 height 378
click at [173, 251] on div "Copy Forward Status Not Started Expand Copy Forward Percent Complete 0 Copy For…" at bounding box center [376, 79] width 412 height 378
click at [173, 250] on div "Copy Forward Status Not Started Expand Copy Forward Percent Complete 0 Copy For…" at bounding box center [376, 79] width 412 height 378
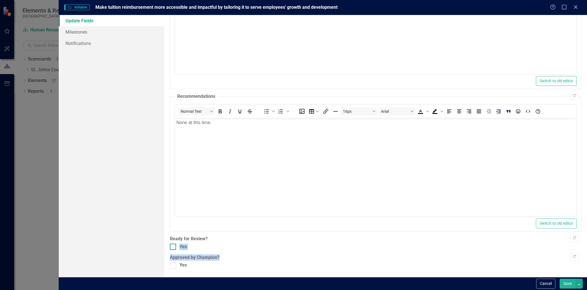
click at [174, 249] on div "Copy Forward Status Not Started Expand Copy Forward Percent Complete 0 Copy For…" at bounding box center [376, 79] width 412 height 378
click at [174, 249] on div at bounding box center [173, 246] width 6 height 6
click at [174, 247] on input "Yes" at bounding box center [172, 245] width 4 height 4
checkbox input "true"
click at [177, 265] on div "Yes" at bounding box center [376, 265] width 412 height 6
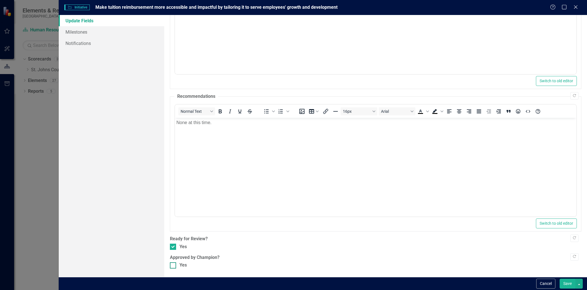
click at [174, 265] on input "Yes" at bounding box center [172, 264] width 4 height 4
checkbox input "true"
click at [565, 280] on button "Save" at bounding box center [568, 283] width 16 height 10
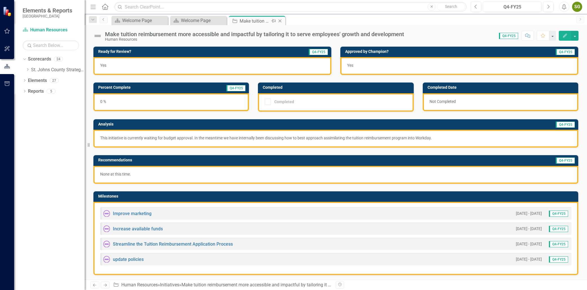
click at [281, 22] on icon at bounding box center [280, 20] width 3 height 3
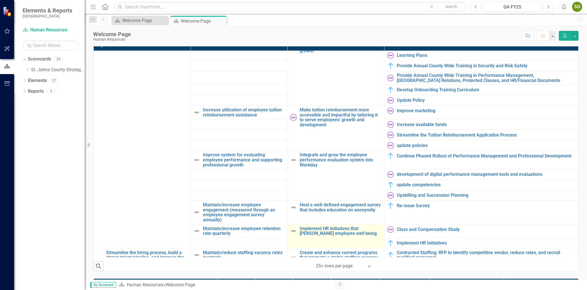
scroll to position [183, 0]
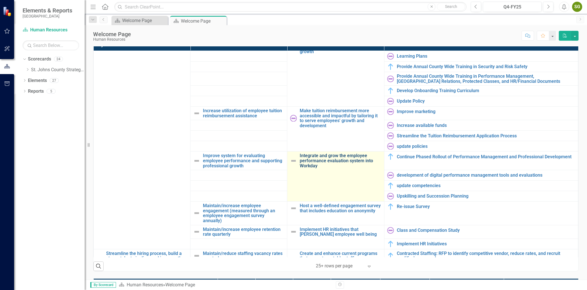
click at [333, 158] on link "Integrate and grow the employee performance evaluation system into Workday" at bounding box center [340, 160] width 81 height 15
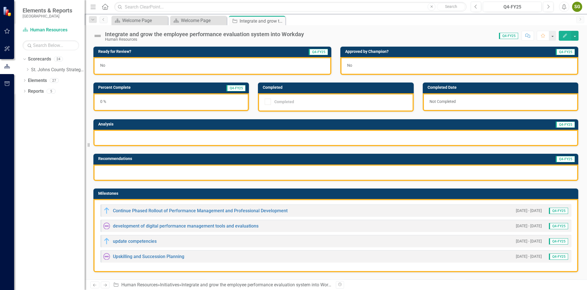
click at [564, 34] on icon "Edit" at bounding box center [565, 36] width 5 height 4
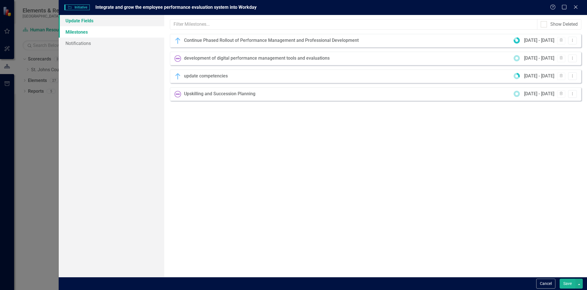
click at [90, 22] on link "Update Fields" at bounding box center [112, 20] width 106 height 11
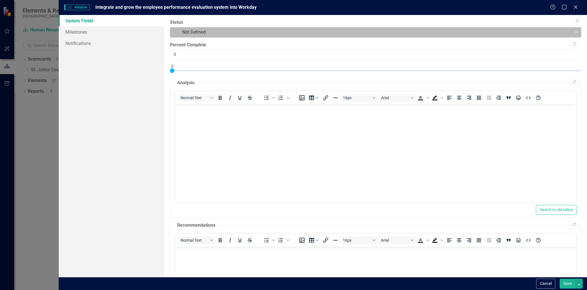
click at [204, 36] on div "Not Defined" at bounding box center [371, 32] width 400 height 10
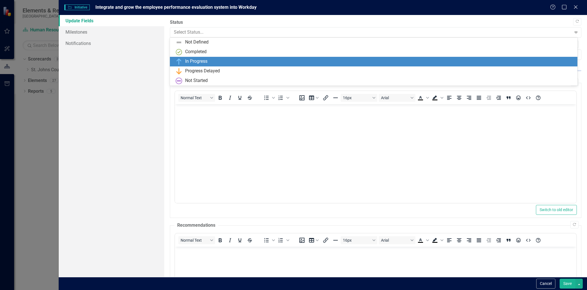
click at [206, 61] on div "In Progress" at bounding box center [196, 61] width 22 height 6
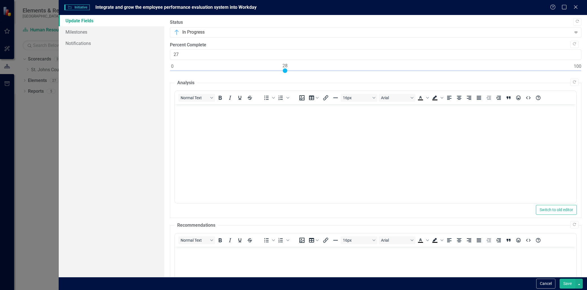
type input "28"
drag, startPoint x: 171, startPoint y: 72, endPoint x: 286, endPoint y: 84, distance: 115.5
click at [286, 80] on div "Copy Forward Status In Progress Expand Copy Forward Percent Complete 28 Copy Fo…" at bounding box center [376, 208] width 412 height 378
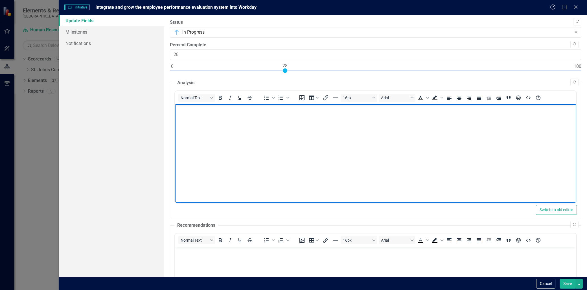
click at [263, 114] on body "Rich Text Area. Press ALT-0 for help." at bounding box center [375, 146] width 401 height 85
click at [201, 118] on body "Rich Text Area. Press ALT-0 for help." at bounding box center [375, 146] width 401 height 85
click at [454, 110] on p "Communication about performance and expectations are integral to employee succe…" at bounding box center [375, 109] width 399 height 7
click at [502, 110] on p "Communication about performance and expectations are integral to employee succe…" at bounding box center [375, 109] width 399 height 7
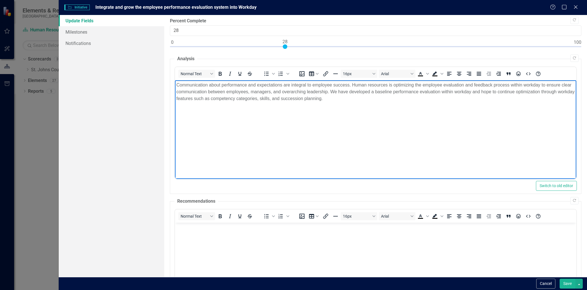
scroll to position [63, 0]
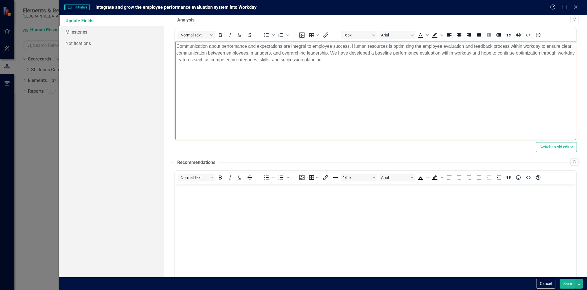
click at [195, 193] on body "Rich Text Area. Press ALT-0 for help." at bounding box center [375, 226] width 401 height 85
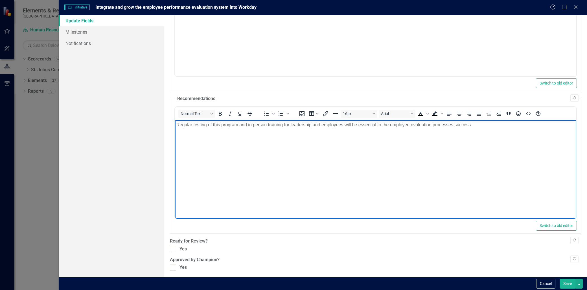
scroll to position [129, 0]
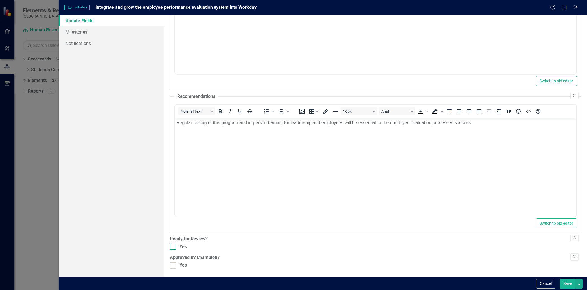
click at [174, 248] on div at bounding box center [173, 246] width 6 height 6
click at [174, 247] on input "Yes" at bounding box center [172, 245] width 4 height 4
checkbox input "true"
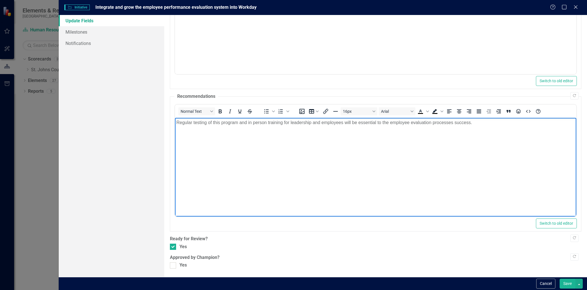
click at [387, 121] on p "Regular testing of this program and in person training for leadership and emplo…" at bounding box center [375, 122] width 399 height 7
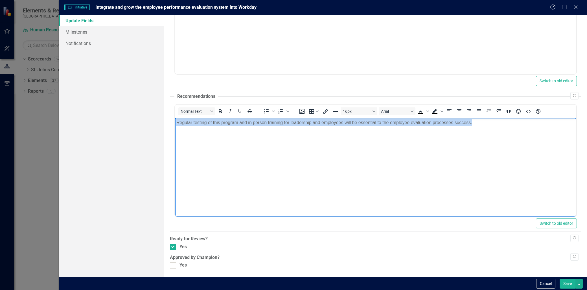
click at [387, 121] on p "Regular testing of this program and in person training for leadership and emplo…" at bounding box center [375, 122] width 399 height 7
click at [390, 123] on p "Regular testing of this program and in person training for leadership and emplo…" at bounding box center [375, 122] width 399 height 7
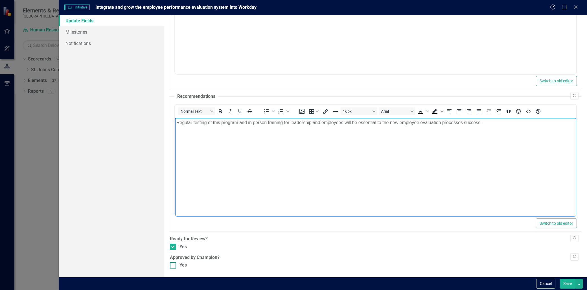
click at [174, 263] on div at bounding box center [173, 265] width 6 height 6
click at [174, 263] on input "Yes" at bounding box center [172, 264] width 4 height 4
checkbox input "true"
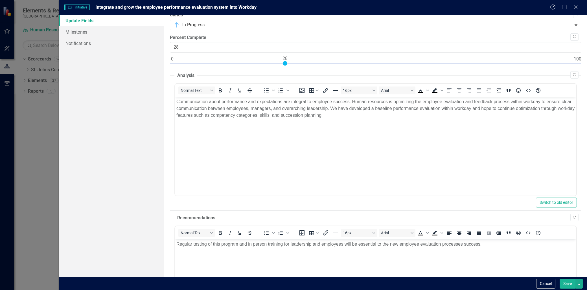
scroll to position [0, 0]
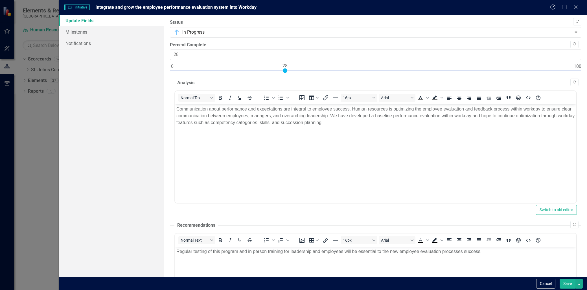
click at [565, 288] on button "Save" at bounding box center [568, 283] width 16 height 10
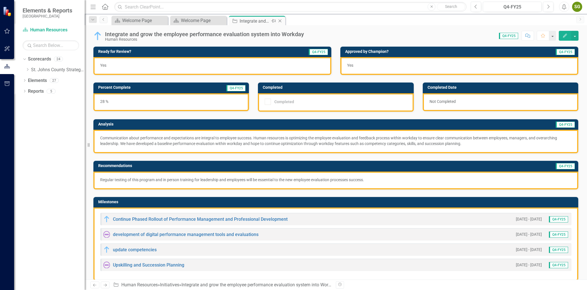
click at [281, 22] on icon "Close" at bounding box center [280, 21] width 6 height 5
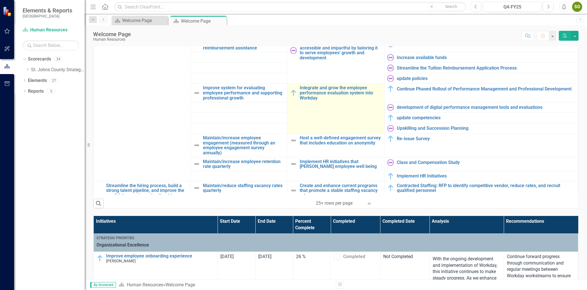
scroll to position [219, 0]
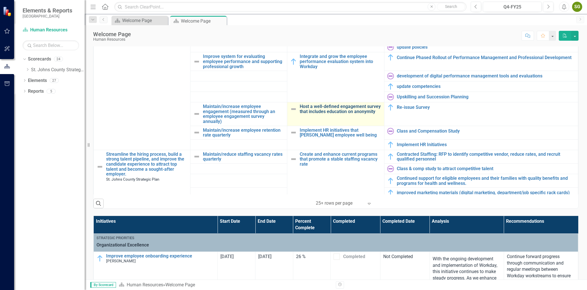
click at [338, 111] on link "Host a well-defined engagement survey that includes education on anonymity" at bounding box center [340, 109] width 81 height 10
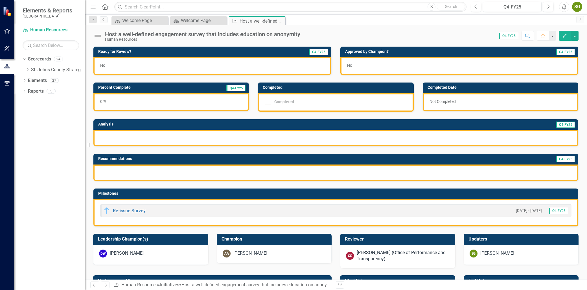
click at [563, 32] on button "Edit" at bounding box center [565, 36] width 12 height 10
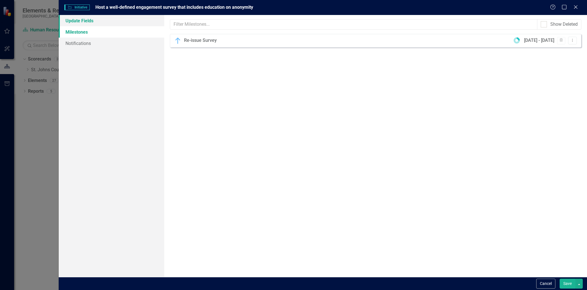
click at [77, 22] on link "Update Fields" at bounding box center [112, 20] width 106 height 11
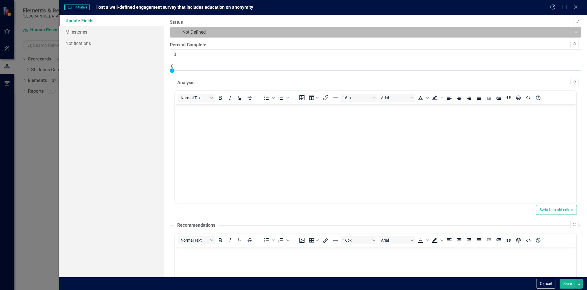
click at [190, 31] on div at bounding box center [371, 33] width 394 height 8
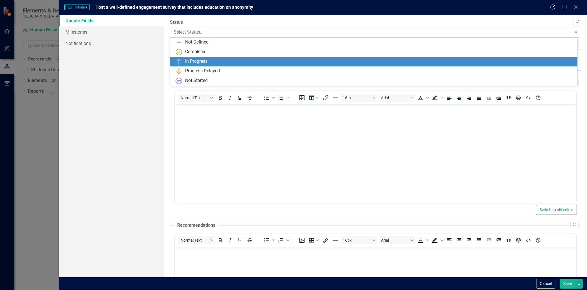
click at [186, 61] on div "In Progress" at bounding box center [196, 61] width 22 height 6
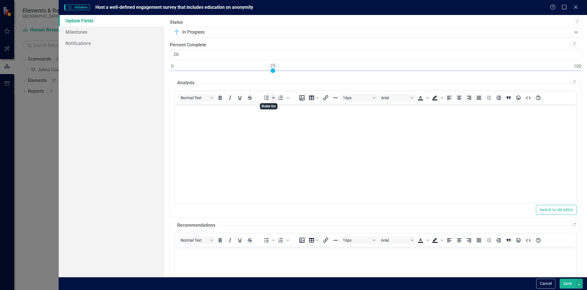
type input "25"
drag, startPoint x: 173, startPoint y: 68, endPoint x: 273, endPoint y: 94, distance: 103.8
click at [273, 94] on div "Copy Forward Status In Progress Expand Copy Forward Percent Complete 25 Copy Fo…" at bounding box center [376, 208] width 412 height 378
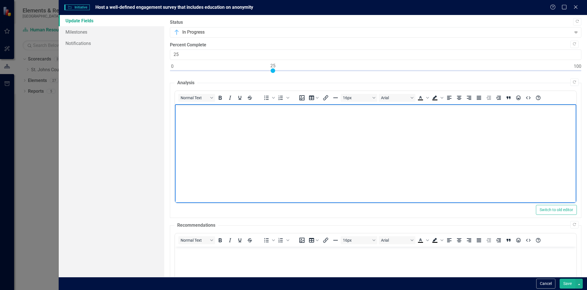
drag, startPoint x: 234, startPoint y: 138, endPoint x: 239, endPoint y: 137, distance: 5.4
click at [234, 137] on body "Rich Text Area. Press ALT-0 for help." at bounding box center [375, 146] width 401 height 85
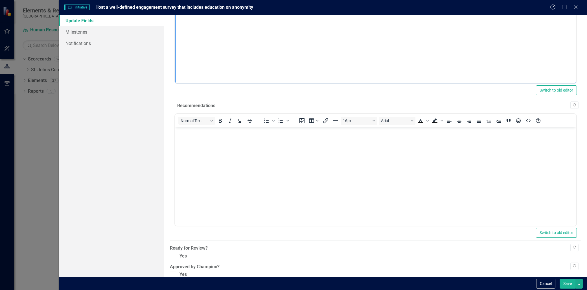
scroll to position [125, 0]
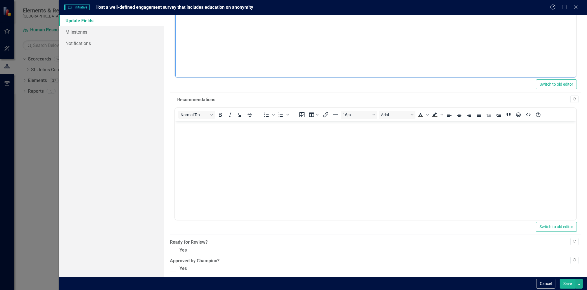
drag, startPoint x: 260, startPoint y: 165, endPoint x: 348, endPoint y: 137, distance: 92.7
click at [260, 166] on body "Rich Text Area. Press ALT-0 for help." at bounding box center [375, 163] width 401 height 85
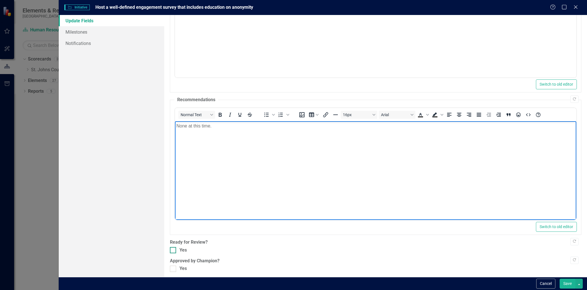
click at [172, 251] on div at bounding box center [173, 250] width 6 height 6
click at [172, 250] on input "Yes" at bounding box center [172, 249] width 4 height 4
checkbox input "true"
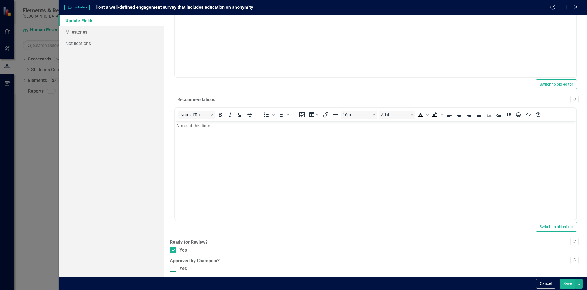
click at [174, 269] on div at bounding box center [173, 268] width 6 height 6
click at [174, 269] on input "Yes" at bounding box center [172, 267] width 4 height 4
checkbox input "true"
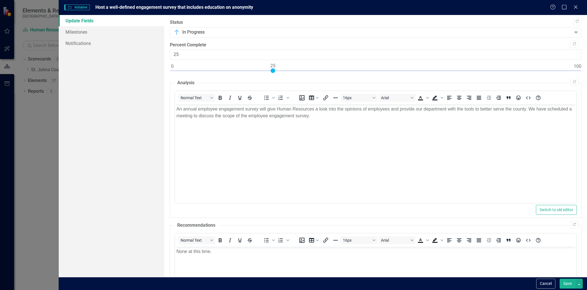
click at [572, 284] on button "Save" at bounding box center [568, 283] width 16 height 10
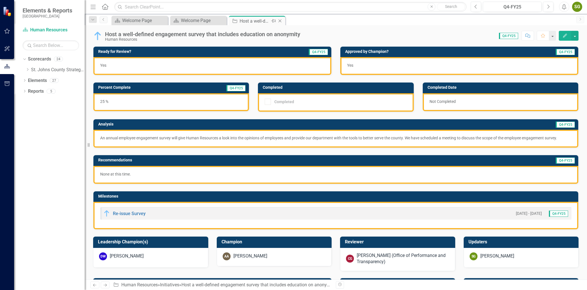
click at [279, 19] on icon at bounding box center [280, 20] width 3 height 3
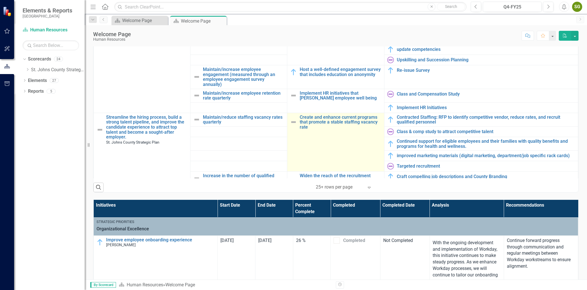
scroll to position [219, 0]
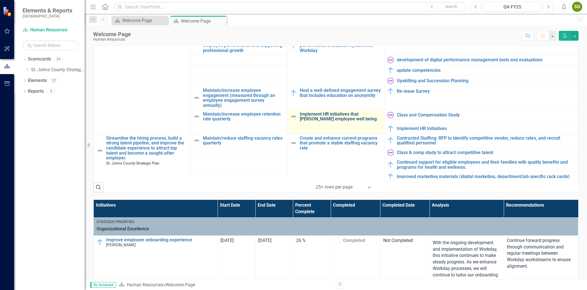
click at [321, 116] on link "Implement HR initiatives that [PERSON_NAME] employee well being" at bounding box center [340, 117] width 81 height 10
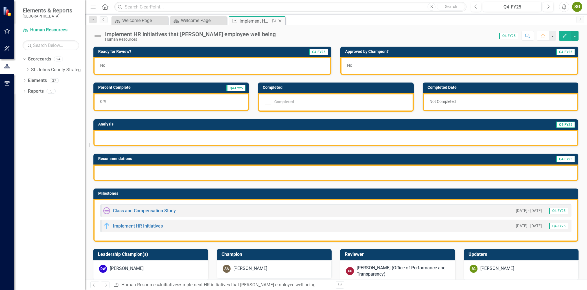
click at [280, 21] on icon "Close" at bounding box center [280, 21] width 6 height 5
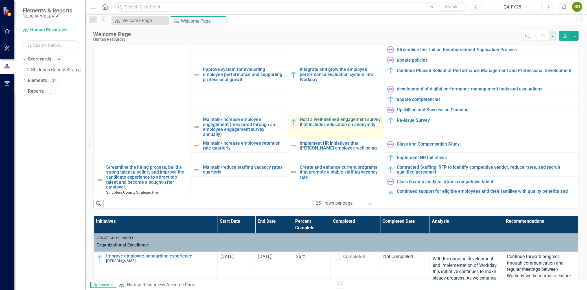
scroll to position [219, 0]
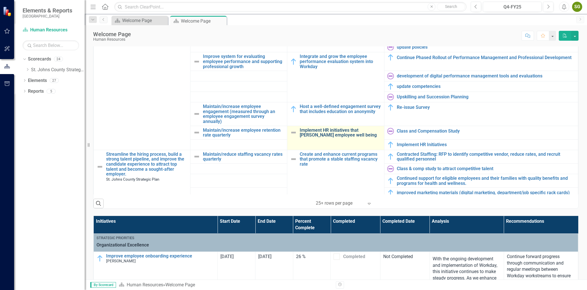
click at [332, 129] on link "Implement HR initiatives that [PERSON_NAME] employee well being" at bounding box center [340, 133] width 81 height 10
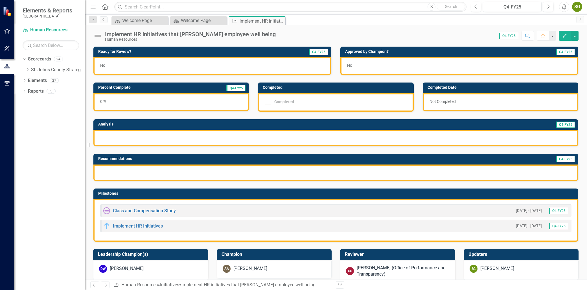
click at [561, 31] on button "Edit" at bounding box center [565, 36] width 12 height 10
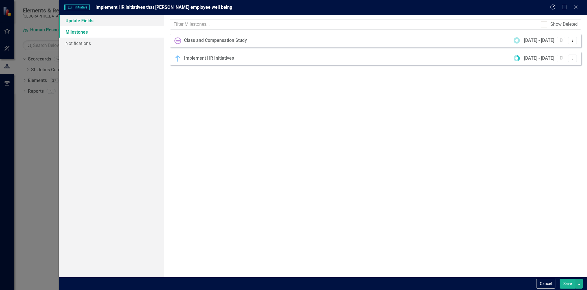
click at [101, 21] on link "Update Fields" at bounding box center [112, 20] width 106 height 11
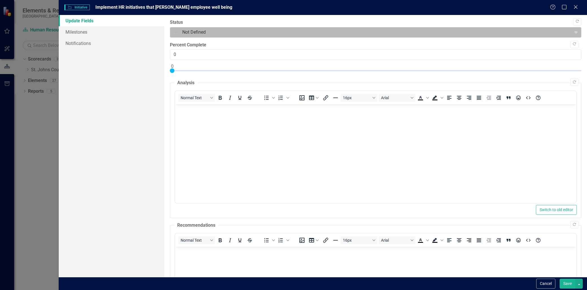
click at [206, 30] on div at bounding box center [371, 33] width 394 height 8
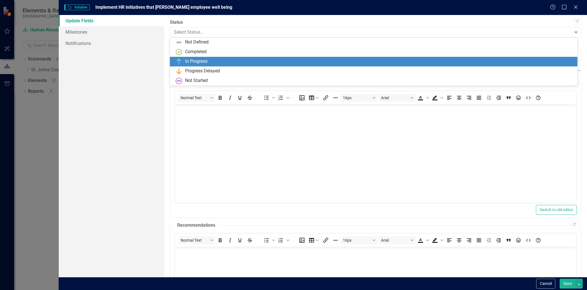
click at [200, 58] on div "In Progress" at bounding box center [196, 61] width 22 height 6
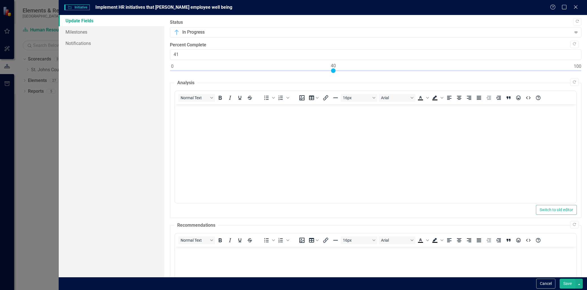
type input "40"
drag, startPoint x: 171, startPoint y: 71, endPoint x: 332, endPoint y: 88, distance: 161.9
click at [332, 88] on div "Copy Forward Status In Progress Expand Copy Forward Percent Complete 40 Copy Fo…" at bounding box center [376, 208] width 412 height 378
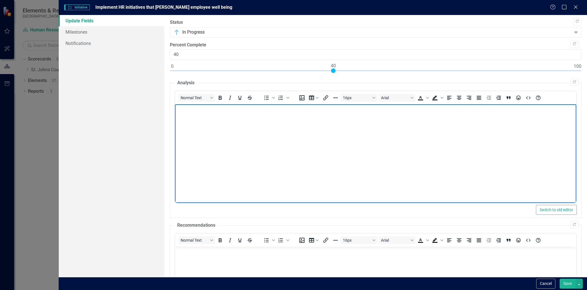
click at [216, 132] on body "Rich Text Area. Press ALT-0 for help." at bounding box center [375, 146] width 401 height 85
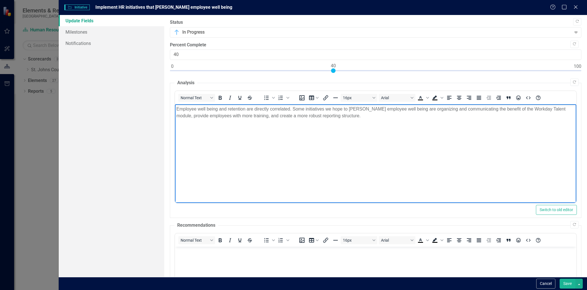
click at [346, 117] on p "Employee well being and retention are directly correlated. Some initiatives we …" at bounding box center [375, 113] width 399 height 14
click at [346, 116] on p "Employee well being and retention are directly correlated. Some initiatives we …" at bounding box center [375, 113] width 399 height 14
click at [350, 115] on p "Employee well being and retention are directly correlated. Some initiatives we …" at bounding box center [375, 113] width 399 height 14
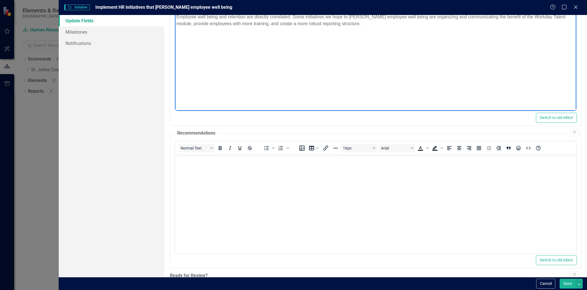
scroll to position [94, 0]
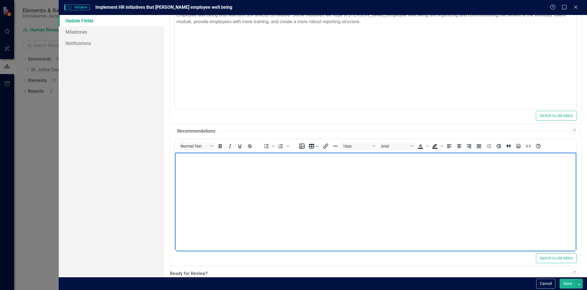
click at [260, 171] on body "Rich Text Area. Press ALT-0 for help." at bounding box center [375, 194] width 401 height 85
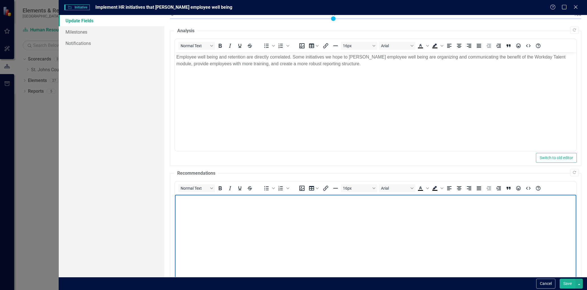
scroll to position [63, 0]
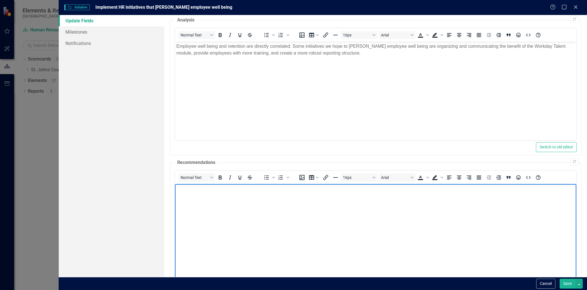
click at [209, 206] on body "Rich Text Area. Press ALT-0 for help." at bounding box center [375, 226] width 401 height 85
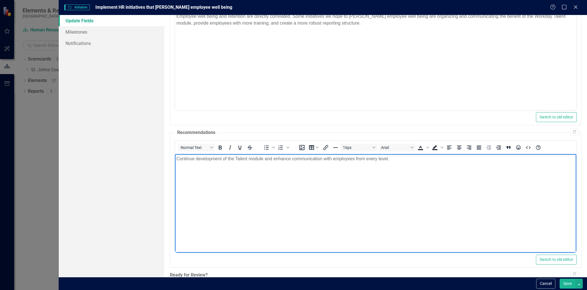
scroll to position [129, 0]
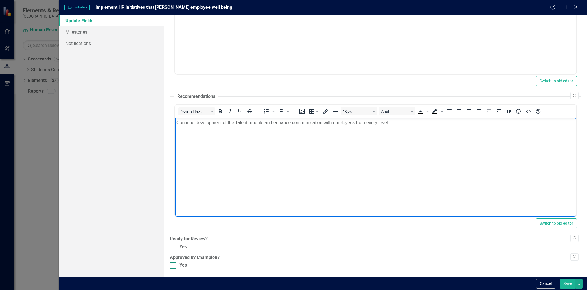
drag, startPoint x: 172, startPoint y: 245, endPoint x: 177, endPoint y: 267, distance: 22.5
click at [172, 245] on input "Yes" at bounding box center [172, 245] width 4 height 4
checkbox input "true"
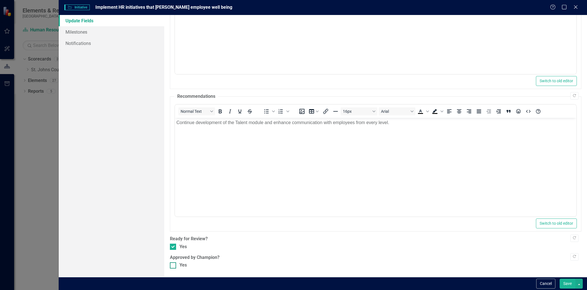
click at [171, 264] on input "Yes" at bounding box center [172, 264] width 4 height 4
checkbox input "true"
click at [569, 280] on button "Save" at bounding box center [568, 283] width 16 height 10
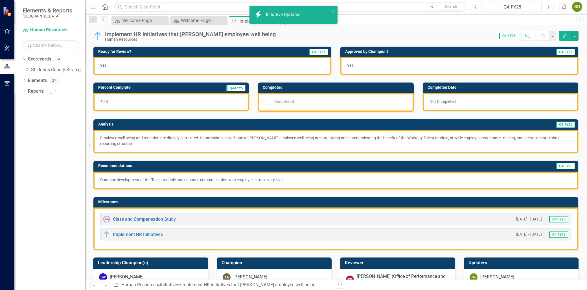
click at [566, 35] on icon "Edit" at bounding box center [565, 36] width 5 height 4
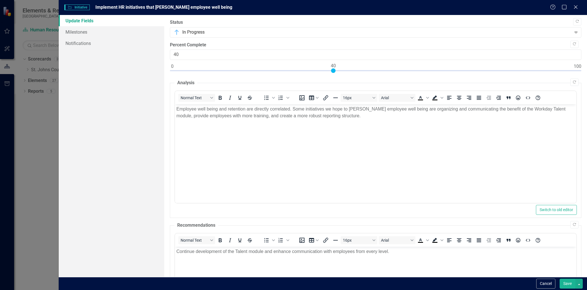
scroll to position [0, 0]
click at [574, 4] on div "Close" at bounding box center [575, 8] width 7 height 8
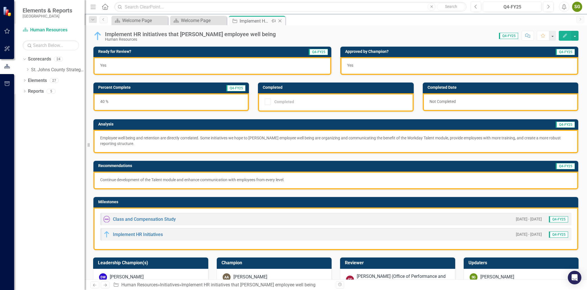
click at [282, 21] on icon "Close" at bounding box center [280, 21] width 6 height 5
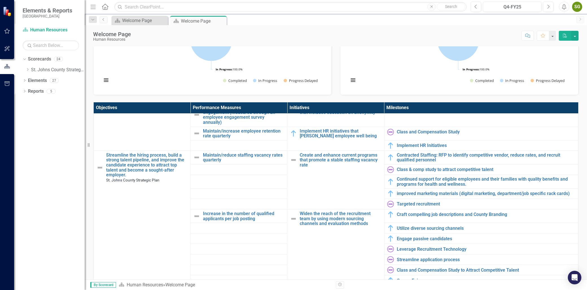
scroll to position [345, 0]
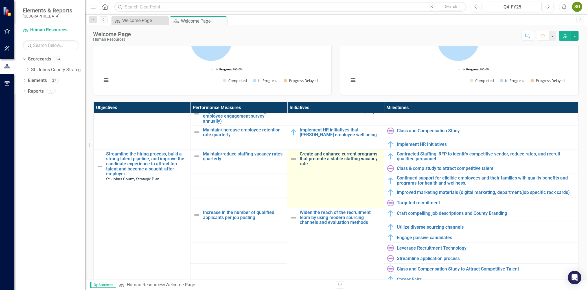
click at [326, 156] on link "Create and enhance current programs that promote a stable staffing vacancy rate" at bounding box center [340, 158] width 81 height 15
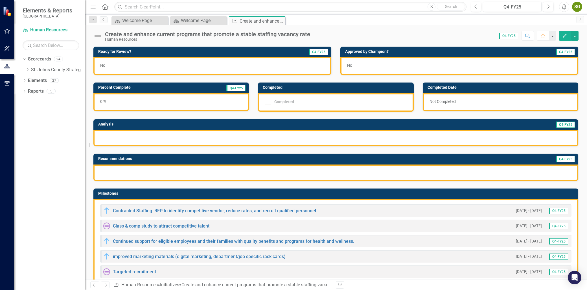
click at [567, 37] on icon "Edit" at bounding box center [565, 36] width 5 height 4
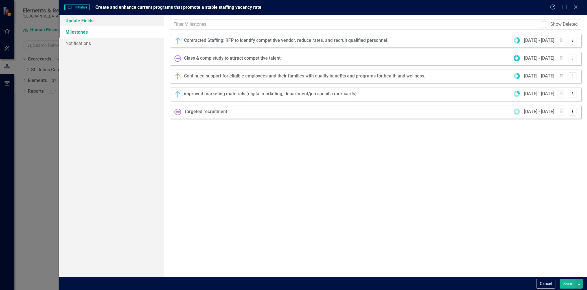
click at [106, 23] on link "Update Fields" at bounding box center [112, 20] width 106 height 11
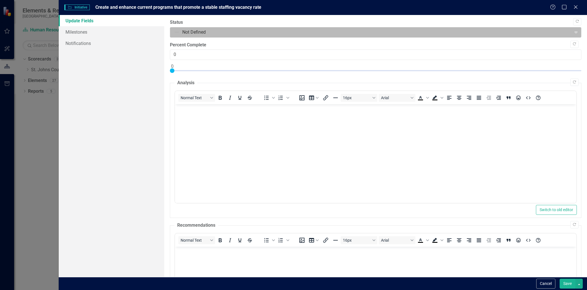
click at [224, 32] on div at bounding box center [371, 33] width 394 height 8
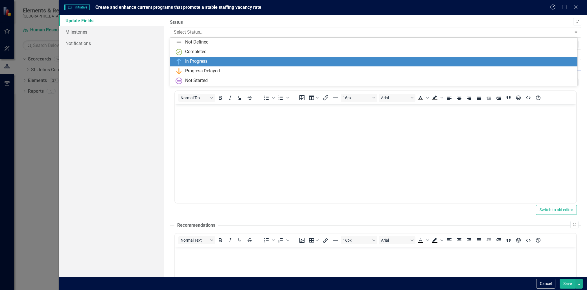
click at [212, 62] on div "In Progress" at bounding box center [375, 61] width 398 height 7
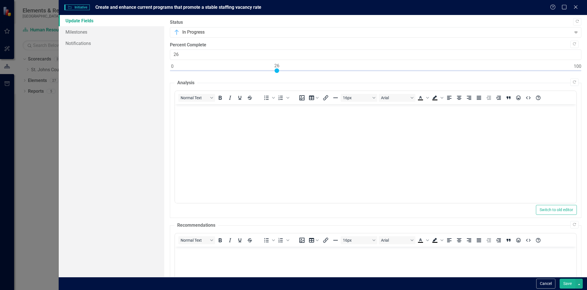
type input "25"
drag, startPoint x: 173, startPoint y: 72, endPoint x: 276, endPoint y: 84, distance: 103.2
click at [276, 84] on div "Copy Forward Status In Progress Expand Copy Forward Percent Complete 25 Copy Fo…" at bounding box center [376, 208] width 412 height 378
click at [243, 128] on body "Rich Text Area. Press ALT-0 for help." at bounding box center [375, 146] width 401 height 85
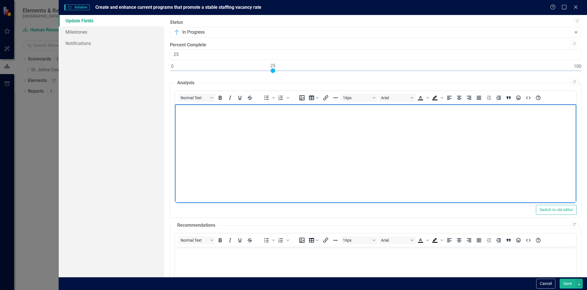
click at [237, 117] on body "Rich Text Area. Press ALT-0 for help." at bounding box center [375, 146] width 401 height 85
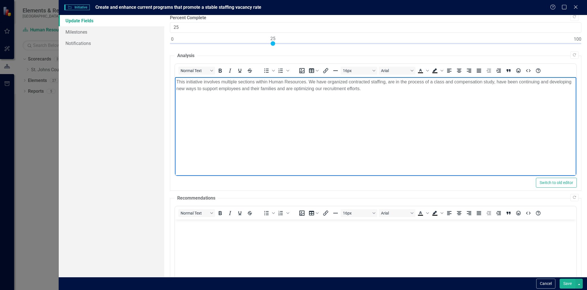
scroll to position [125, 0]
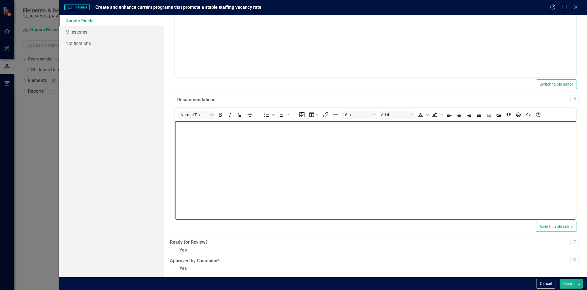
click at [246, 157] on body "Rich Text Area. Press ALT-0 for help." at bounding box center [375, 163] width 401 height 85
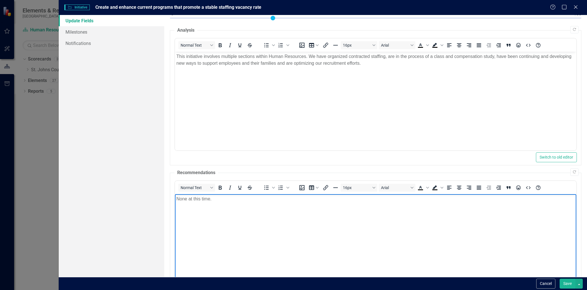
scroll to position [0, 0]
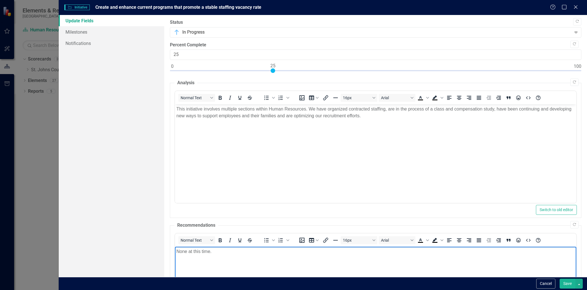
click at [297, 116] on p "This initiative involves multiple sections within Human Resources. We have orga…" at bounding box center [375, 113] width 399 height 14
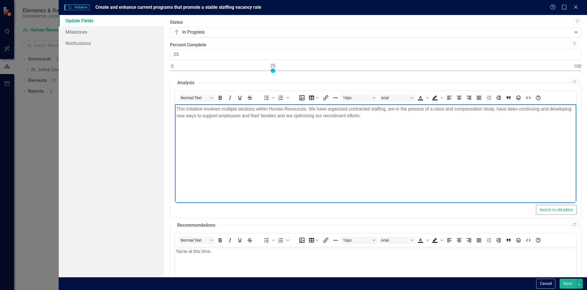
click at [299, 116] on p "This initiative involves multiple sections within Human Resources. We have orga…" at bounding box center [375, 113] width 399 height 14
click at [384, 116] on p "This initiative involves multiple sections within Human Resources. We have orga…" at bounding box center [375, 113] width 399 height 14
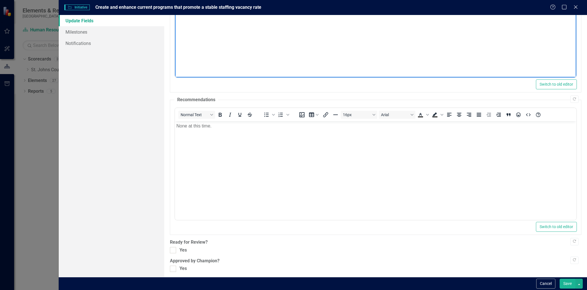
scroll to position [129, 0]
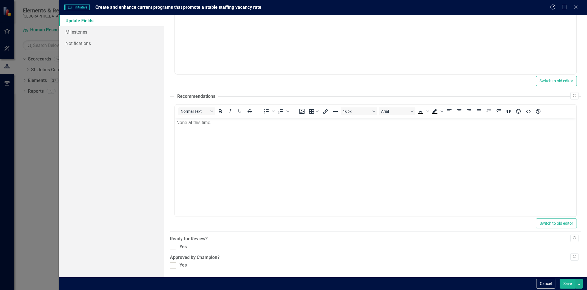
drag, startPoint x: 176, startPoint y: 249, endPoint x: 174, endPoint y: 258, distance: 9.2
click at [176, 249] on div "Yes" at bounding box center [376, 246] width 412 height 6
click at [174, 247] on input "Yes" at bounding box center [172, 245] width 4 height 4
checkbox input "true"
drag, startPoint x: 171, startPoint y: 261, endPoint x: 171, endPoint y: 266, distance: 4.6
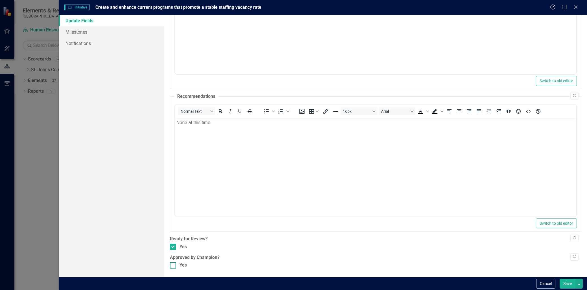
click at [170, 266] on div "Copy Forward Status In Progress Expand Copy Forward Percent Complete 25 Copy Fo…" at bounding box center [376, 79] width 412 height 378
drag, startPoint x: 178, startPoint y: 265, endPoint x: 200, endPoint y: 265, distance: 22.3
click at [178, 265] on div "Yes" at bounding box center [376, 265] width 412 height 6
click at [174, 265] on input "Yes" at bounding box center [172, 264] width 4 height 4
checkbox input "true"
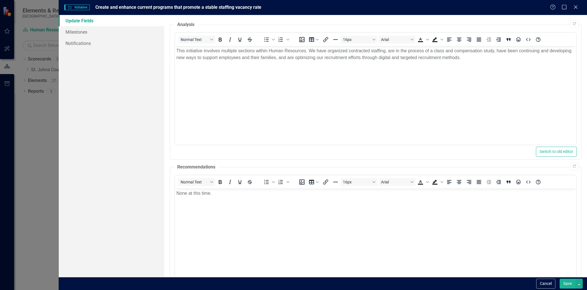
scroll to position [0, 0]
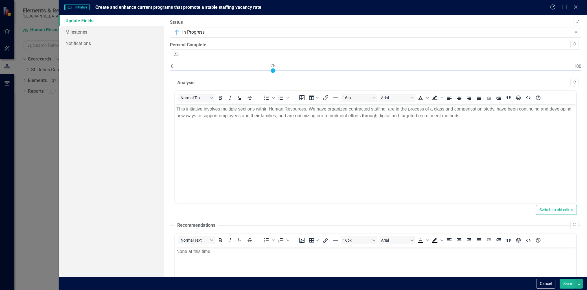
click at [566, 283] on button "Save" at bounding box center [568, 283] width 16 height 10
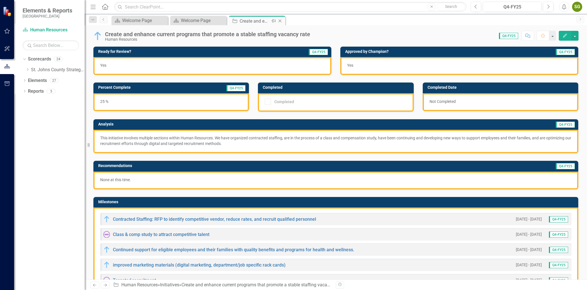
click at [280, 19] on icon "Close" at bounding box center [280, 21] width 6 height 5
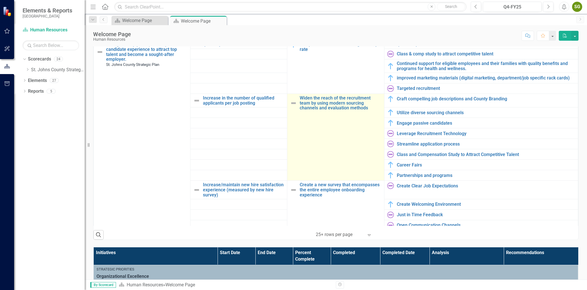
scroll to position [376, 0]
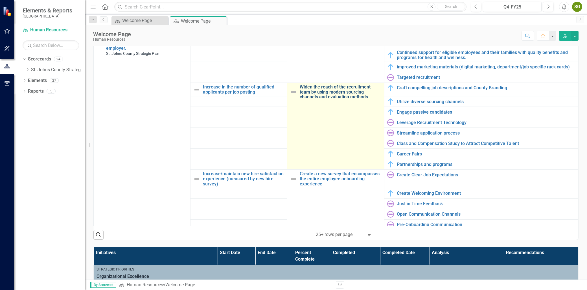
click at [339, 89] on link "Widen the reach of the recruitment team by using modern sourcing channels and e…" at bounding box center [340, 91] width 81 height 15
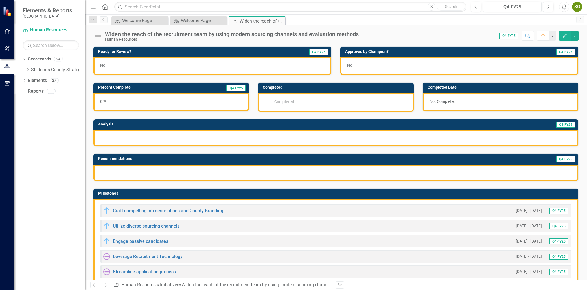
click at [558, 38] on div "Edit" at bounding box center [567, 36] width 23 height 10
click at [562, 38] on button "Edit" at bounding box center [565, 36] width 12 height 10
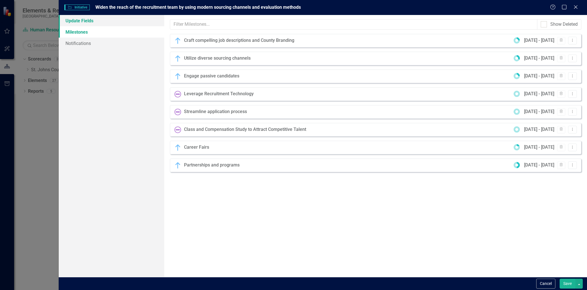
click at [98, 21] on link "Update Fields" at bounding box center [112, 20] width 106 height 11
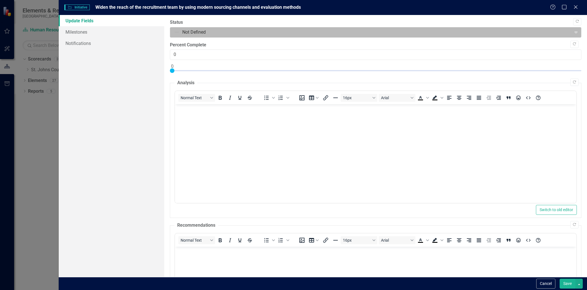
click at [203, 33] on div at bounding box center [371, 33] width 394 height 8
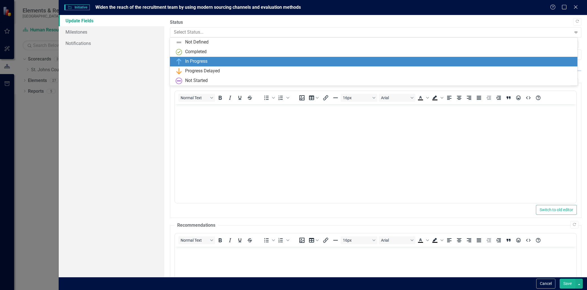
click at [198, 57] on div "In Progress" at bounding box center [373, 62] width 407 height 10
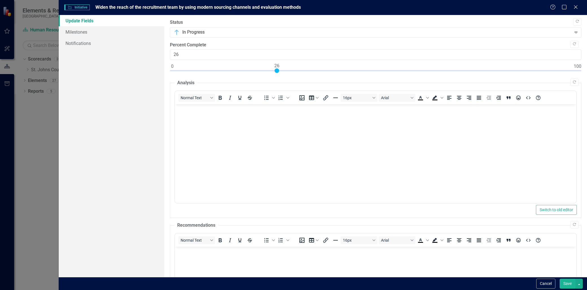
type input "25"
drag, startPoint x: 171, startPoint y: 69, endPoint x: 272, endPoint y: 82, distance: 101.9
click at [272, 82] on div "Copy Forward Status In Progress Expand Copy Forward Percent Complete 25 Copy Fo…" at bounding box center [376, 208] width 412 height 378
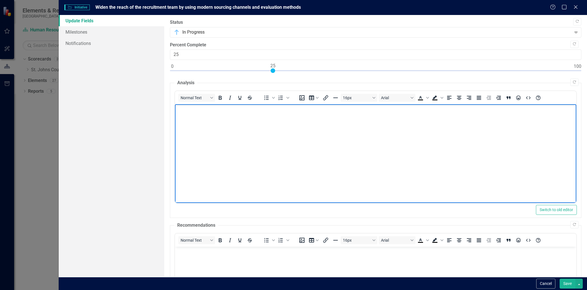
click at [259, 114] on body "Rich Text Area. Press ALT-0 for help." at bounding box center [375, 146] width 401 height 85
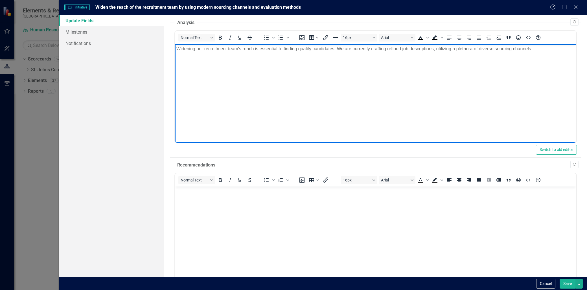
scroll to position [63, 0]
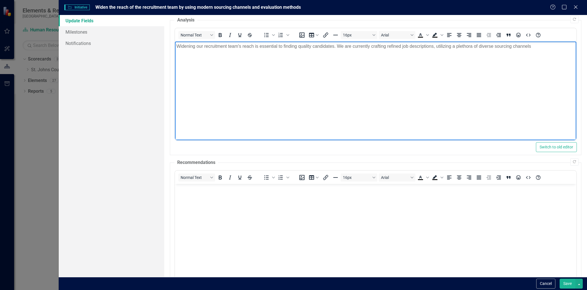
click at [538, 49] on p "Widening our recruitment team's reach is essential to finding quality candidate…" at bounding box center [375, 46] width 399 height 7
click at [541, 49] on p "Widening our recruitment team's reach is essential to finding quality candidate…" at bounding box center [375, 50] width 399 height 14
drag, startPoint x: 211, startPoint y: 57, endPoint x: 542, endPoint y: 47, distance: 330.2
click at [542, 47] on body "Widening our recruitment team's reach is essential to finding quality candidate…" at bounding box center [375, 84] width 401 height 85
drag, startPoint x: 276, startPoint y: 54, endPoint x: 542, endPoint y: 45, distance: 266.4
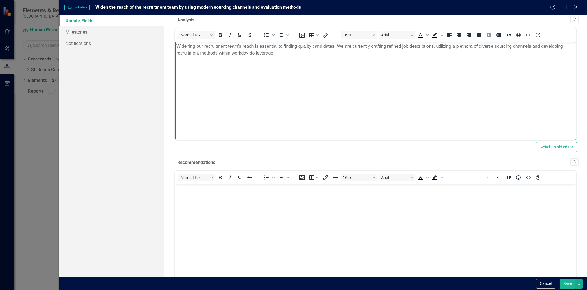
click at [542, 45] on p "Widening our recruitment team's reach is essential to finding quality candidate…" at bounding box center [375, 50] width 399 height 14
click at [317, 51] on p "Widening our recruitment team's reach is essential to finding quality candidate…" at bounding box center [375, 50] width 399 height 14
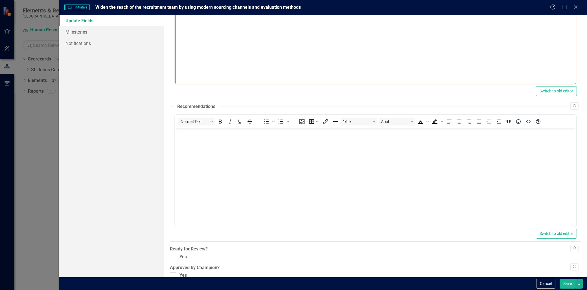
scroll to position [129, 0]
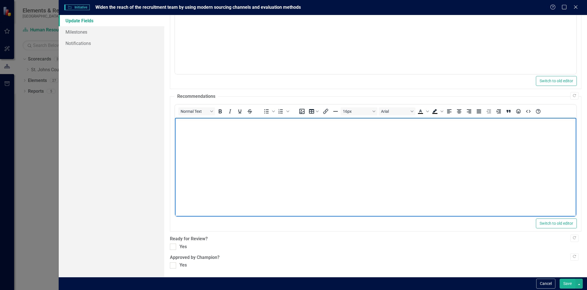
click at [204, 143] on body "Rich Text Area. Press ALT-0 for help." at bounding box center [375, 159] width 401 height 85
click at [212, 152] on body "Rich Text Area. Press ALT-0 for help." at bounding box center [375, 159] width 401 height 85
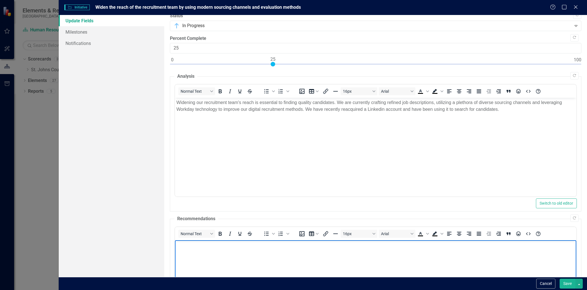
scroll to position [3, 0]
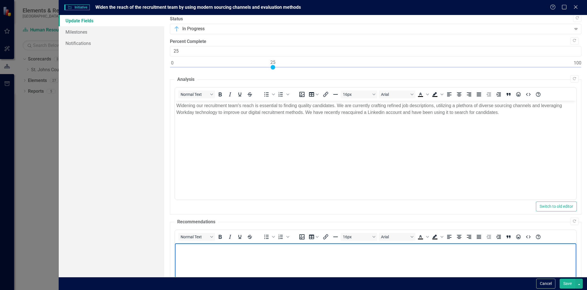
click at [515, 113] on p "Widening our recruitment team's reach is essential to finding quality candidate…" at bounding box center [375, 109] width 399 height 14
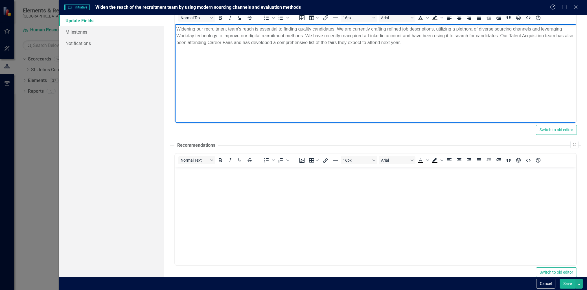
scroll to position [97, 0]
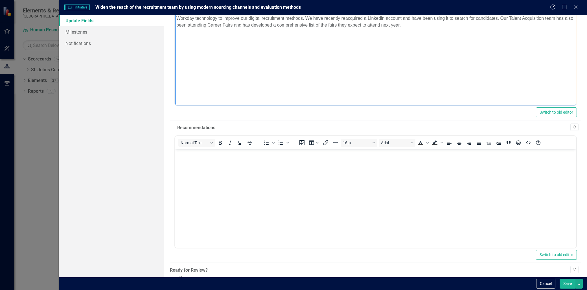
click at [285, 161] on body "Rich Text Area. Press ALT-0 for help." at bounding box center [375, 191] width 401 height 85
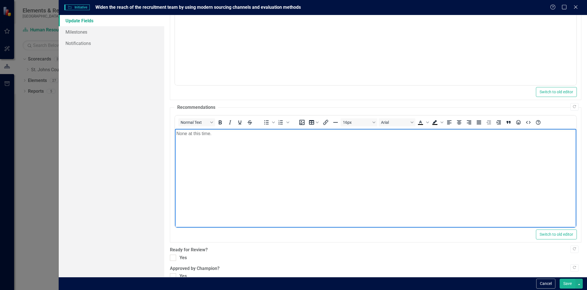
scroll to position [129, 0]
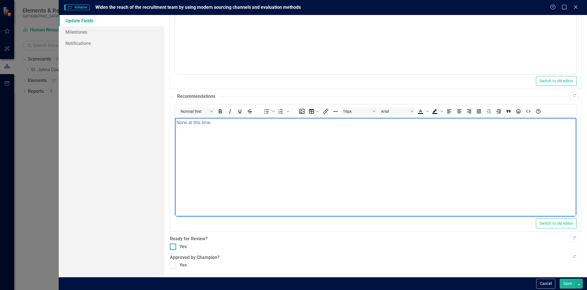
click at [176, 245] on div at bounding box center [173, 246] width 6 height 6
click at [174, 245] on input "Yes" at bounding box center [172, 245] width 4 height 4
checkbox input "true"
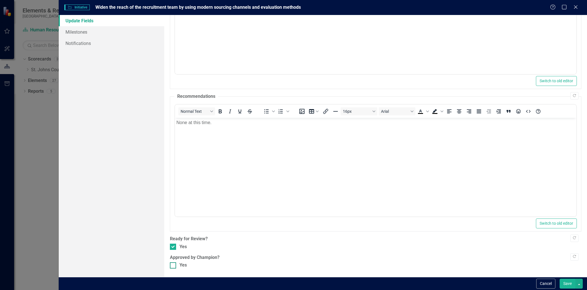
click at [176, 265] on div at bounding box center [173, 265] width 6 height 6
click at [174, 265] on input "Yes" at bounding box center [172, 264] width 4 height 4
checkbox input "true"
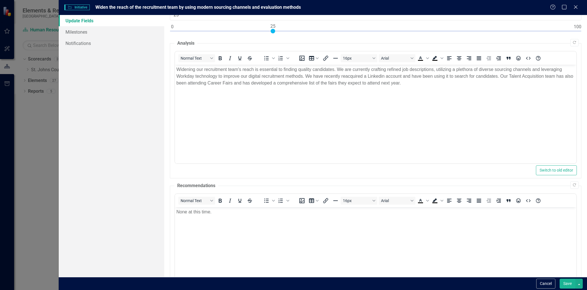
scroll to position [0, 0]
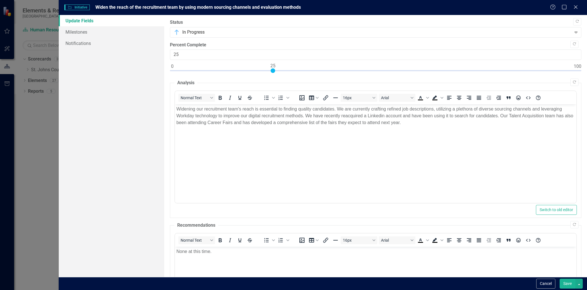
click at [568, 283] on button "Save" at bounding box center [568, 283] width 16 height 10
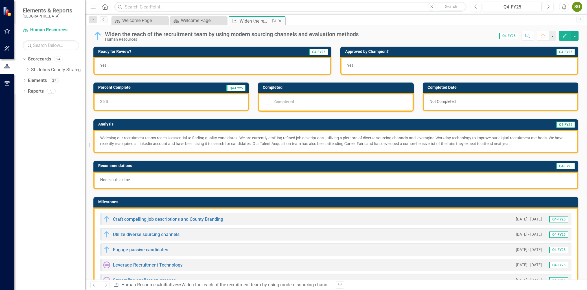
click at [279, 19] on icon "Close" at bounding box center [280, 21] width 6 height 5
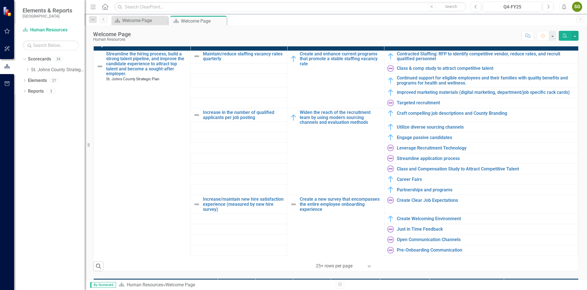
scroll to position [403, 0]
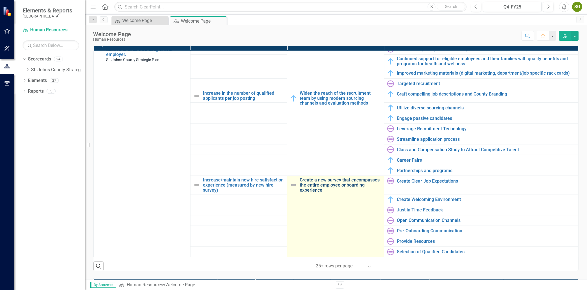
click at [329, 185] on link "Create a new survey that encompasses the entire employee onboarding experience" at bounding box center [340, 184] width 81 height 15
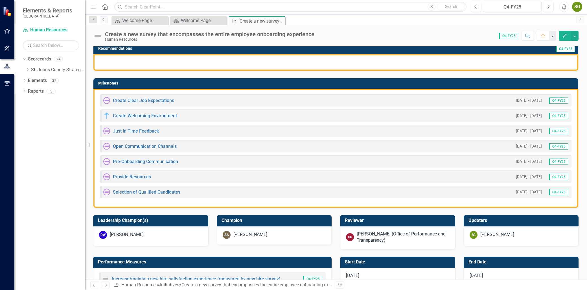
scroll to position [94, 0]
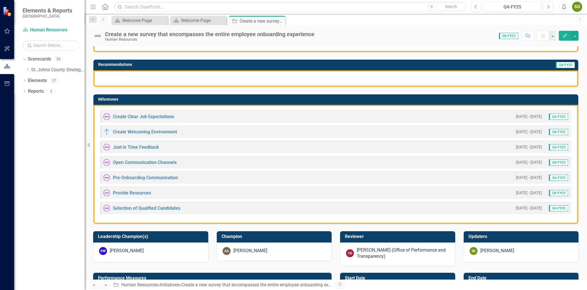
click at [566, 34] on icon "Edit" at bounding box center [565, 36] width 5 height 4
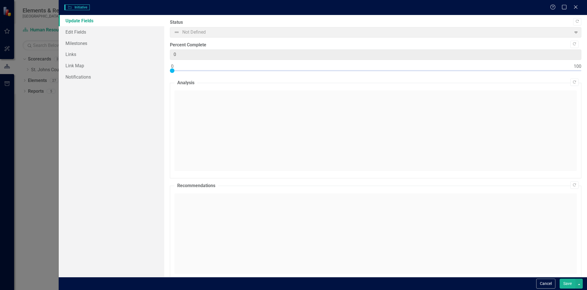
type input "0"
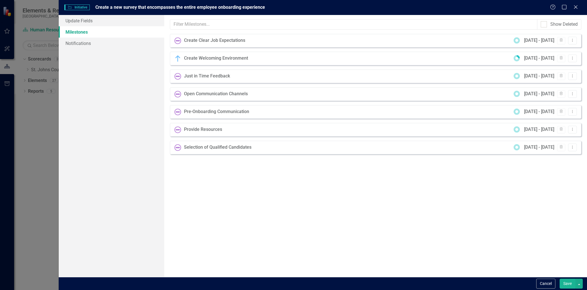
scroll to position [0, 0]
click at [102, 27] on link "Milestones" at bounding box center [112, 31] width 106 height 11
click at [102, 19] on link "Update Fields" at bounding box center [112, 20] width 106 height 11
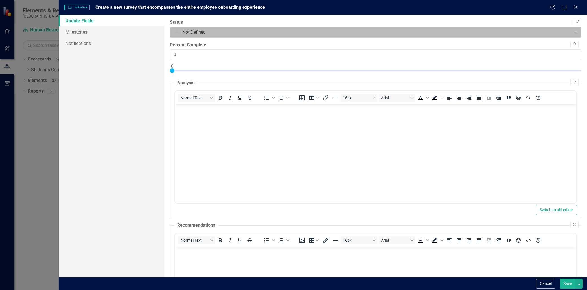
click at [207, 30] on div at bounding box center [371, 33] width 394 height 8
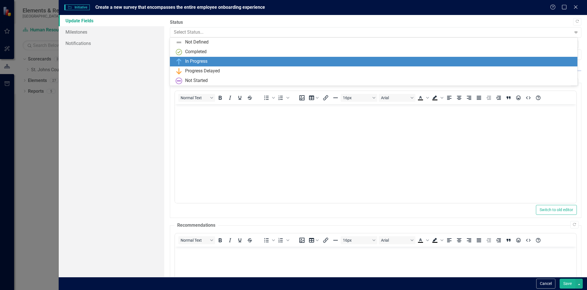
click at [202, 58] on div "In Progress" at bounding box center [196, 61] width 22 height 6
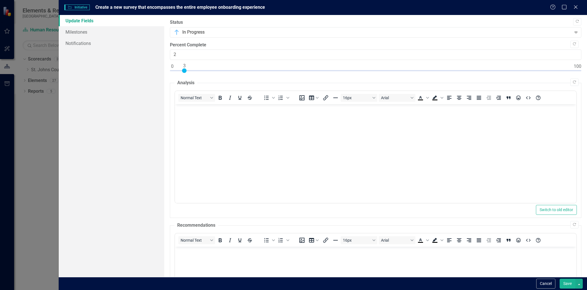
type input "3"
drag, startPoint x: 173, startPoint y: 69, endPoint x: 185, endPoint y: 73, distance: 12.5
click at [185, 73] on div at bounding box center [376, 71] width 412 height 7
click at [187, 135] on body "Rich Text Area. Press ALT-0 for help." at bounding box center [375, 146] width 401 height 85
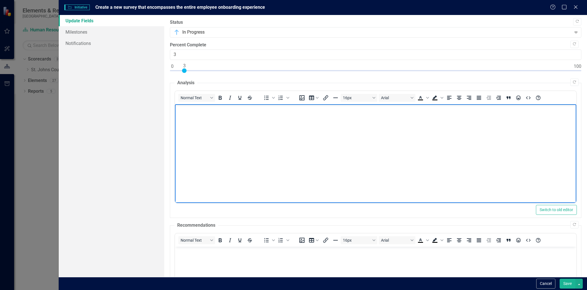
click at [261, 154] on body "Rich Text Area. Press ALT-0 for help." at bounding box center [375, 146] width 401 height 85
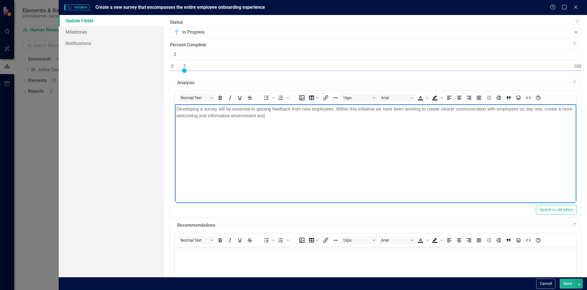
click at [315, 118] on p "Developing a survey will be essential to gaining feedback from new employees. W…" at bounding box center [375, 113] width 399 height 14
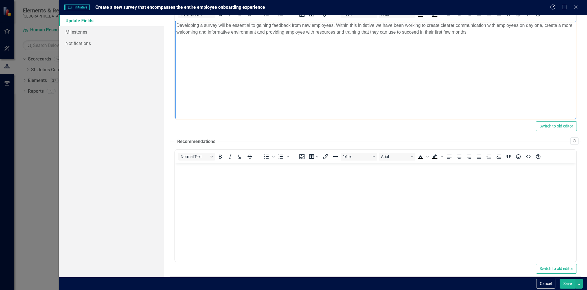
scroll to position [94, 0]
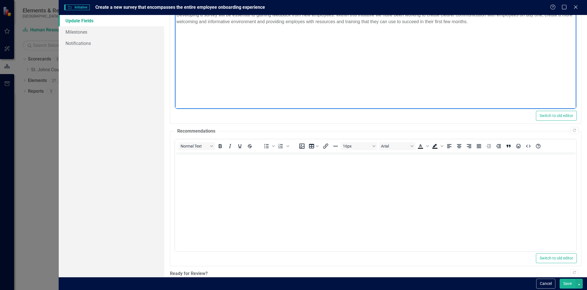
click at [244, 200] on body "Rich Text Area. Press ALT-0 for help." at bounding box center [375, 194] width 401 height 85
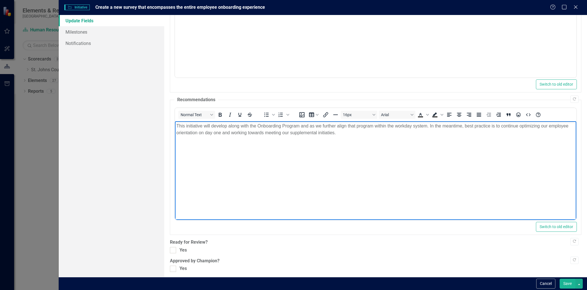
scroll to position [129, 0]
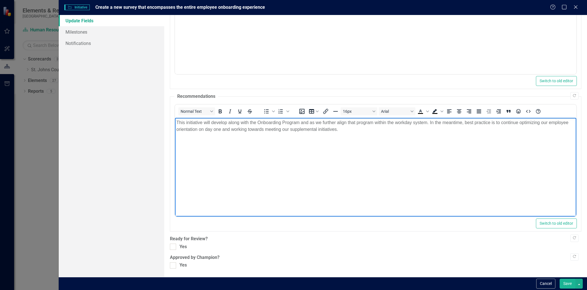
click at [177, 250] on div "Copy Forward Status In Progress Expand Copy Forward Percent Complete 3 Copy For…" at bounding box center [376, 79] width 412 height 378
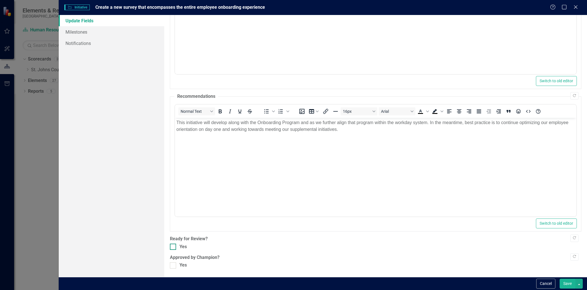
click at [174, 249] on div at bounding box center [173, 246] width 6 height 6
click at [174, 247] on input "Yes" at bounding box center [172, 245] width 4 height 4
checkbox input "true"
click at [176, 268] on div ""Update" fields in ClearPoint are the fields that change from reporting period …" at bounding box center [375, 146] width 423 height 262
click at [168, 261] on div ""Update" fields in ClearPoint are the fields that change from reporting period …" at bounding box center [375, 146] width 423 height 262
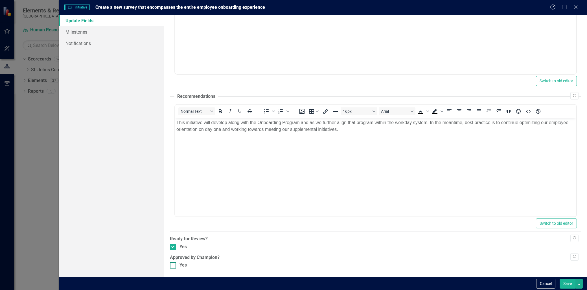
click at [173, 264] on input "Yes" at bounding box center [172, 264] width 4 height 4
checkbox input "true"
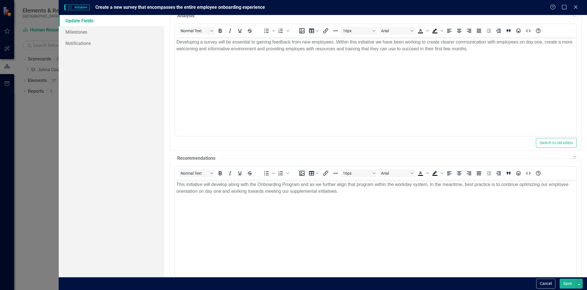
scroll to position [0, 0]
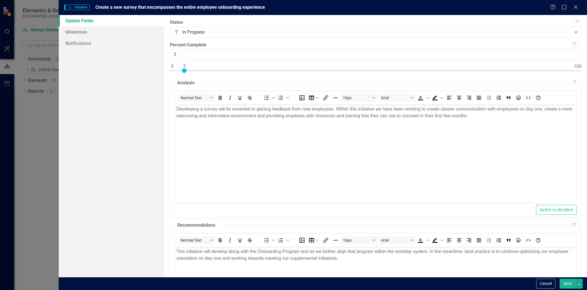
click at [573, 282] on button "Save" at bounding box center [568, 283] width 16 height 10
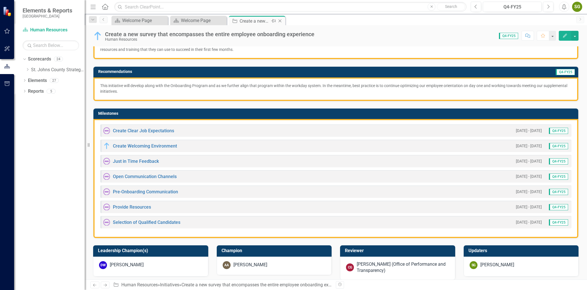
click at [280, 20] on icon "Close" at bounding box center [280, 21] width 6 height 5
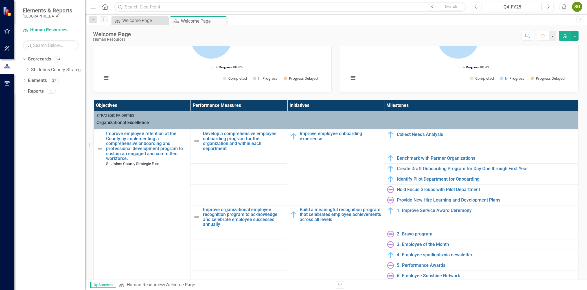
scroll to position [94, 0]
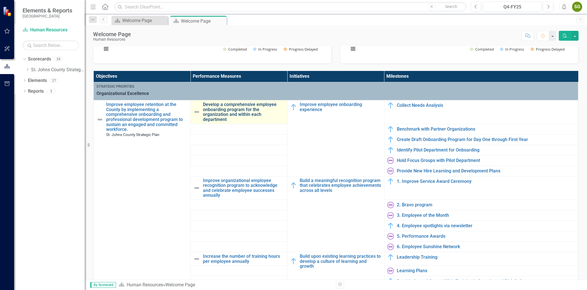
click at [242, 112] on link "Develop a comprehensive employee onboarding program for the organization and wi…" at bounding box center [243, 112] width 81 height 20
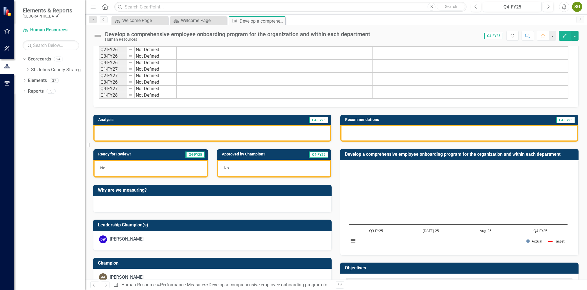
scroll to position [125, 0]
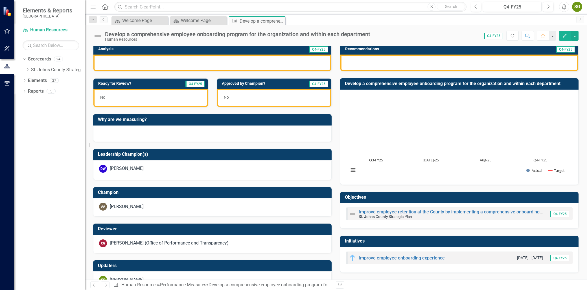
click at [231, 62] on div at bounding box center [212, 62] width 238 height 16
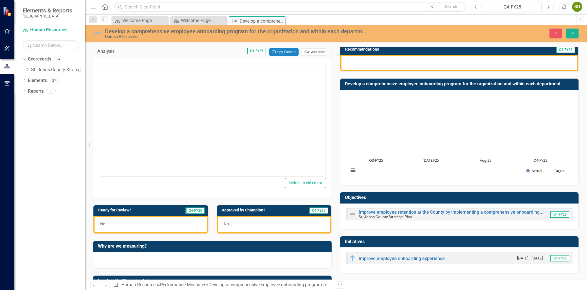
scroll to position [0, 0]
click at [305, 56] on button "ClearPoint AI AI Assistant" at bounding box center [315, 51] width 26 height 7
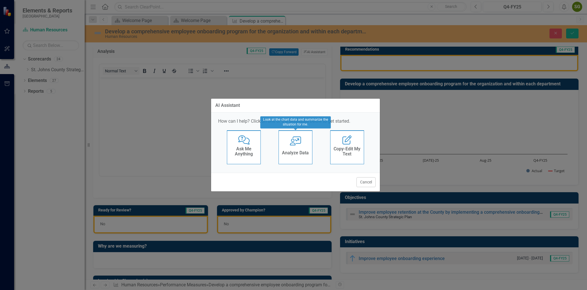
click at [294, 142] on icon "User with Chart" at bounding box center [296, 140] width 12 height 9
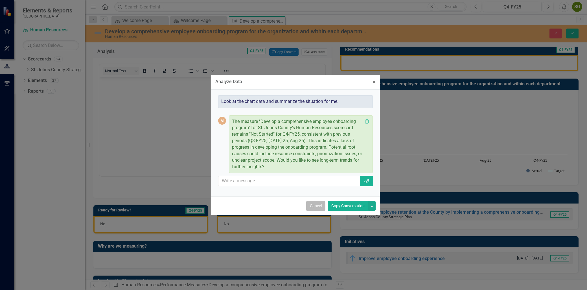
click at [316, 205] on button "Cancel" at bounding box center [315, 206] width 19 height 10
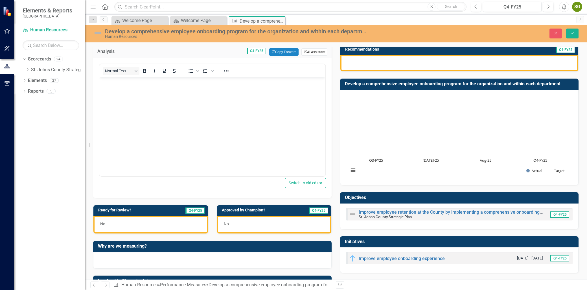
click at [304, 53] on icon "ClearPoint AI" at bounding box center [306, 51] width 4 height 3
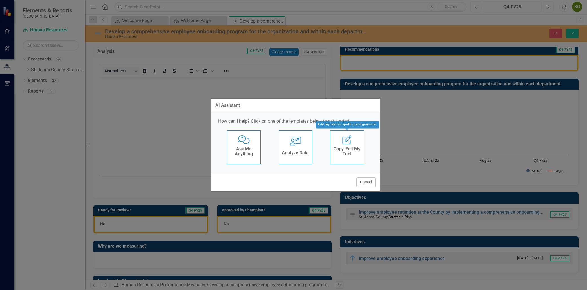
click at [344, 147] on h4 "Copy-Edit My Text" at bounding box center [347, 151] width 28 height 10
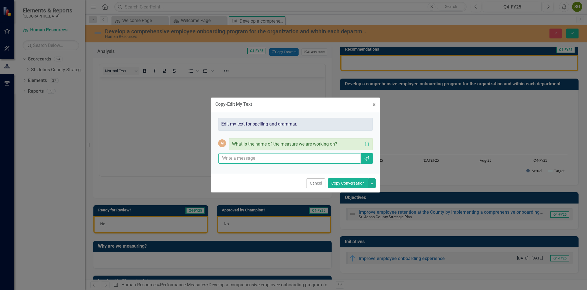
click at [276, 159] on input "text" at bounding box center [290, 158] width 142 height 10
type input "Develop a comprehensive employee onboarding program for the organization and wi…"
click at [360, 153] on button "Send" at bounding box center [366, 158] width 13 height 10
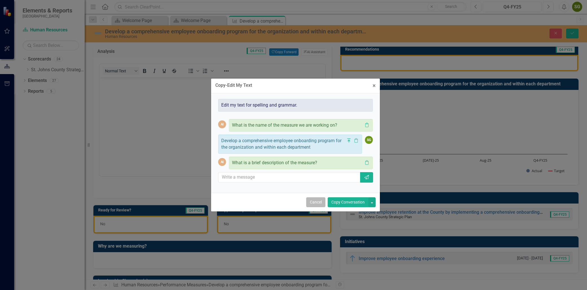
click at [309, 197] on button "Cancel" at bounding box center [315, 202] width 19 height 10
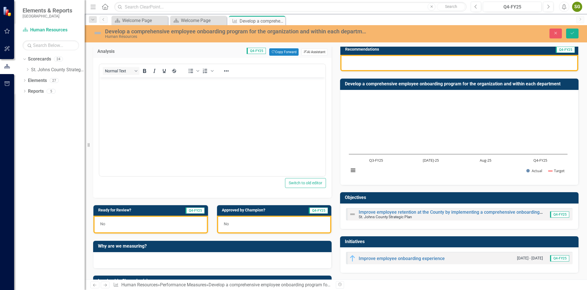
click at [304, 56] on button "ClearPoint AI AI Assistant" at bounding box center [315, 51] width 26 height 7
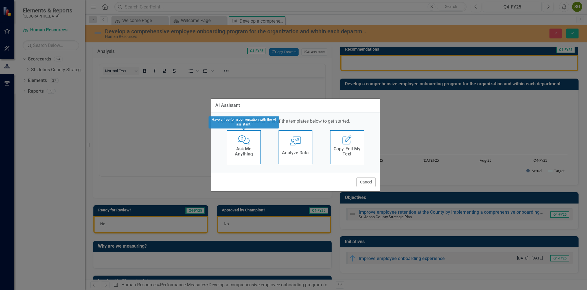
click at [245, 146] on h4 "Ask Me Anything" at bounding box center [244, 151] width 28 height 10
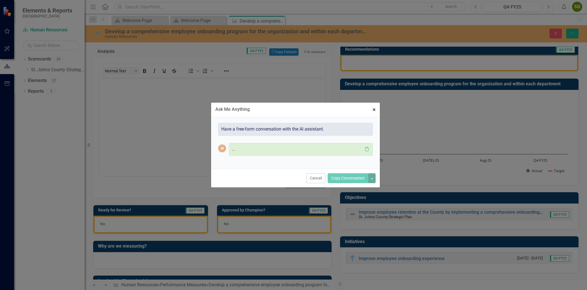
drag, startPoint x: 374, startPoint y: 108, endPoint x: 199, endPoint y: 29, distance: 191.4
click at [374, 108] on span "×" at bounding box center [374, 109] width 3 height 7
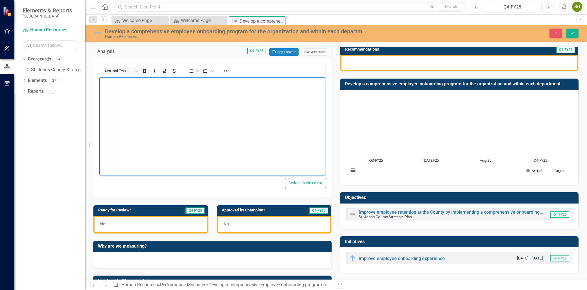
click at [259, 100] on body "Rich Text Area. Press ALT-0 for help." at bounding box center [212, 119] width 226 height 85
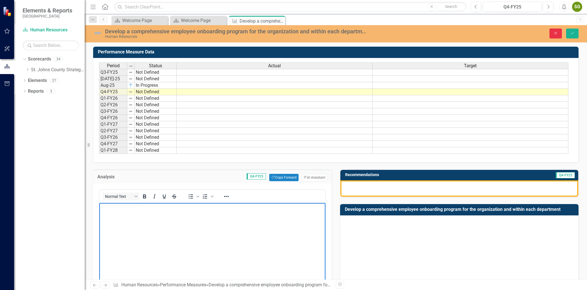
click at [554, 33] on icon "Close" at bounding box center [555, 33] width 5 height 4
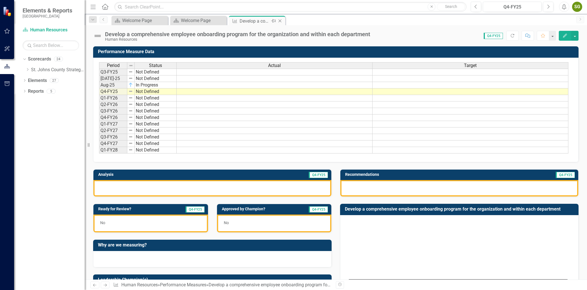
click at [281, 20] on icon "Close" at bounding box center [280, 21] width 6 height 5
